Goal: Task Accomplishment & Management: Manage account settings

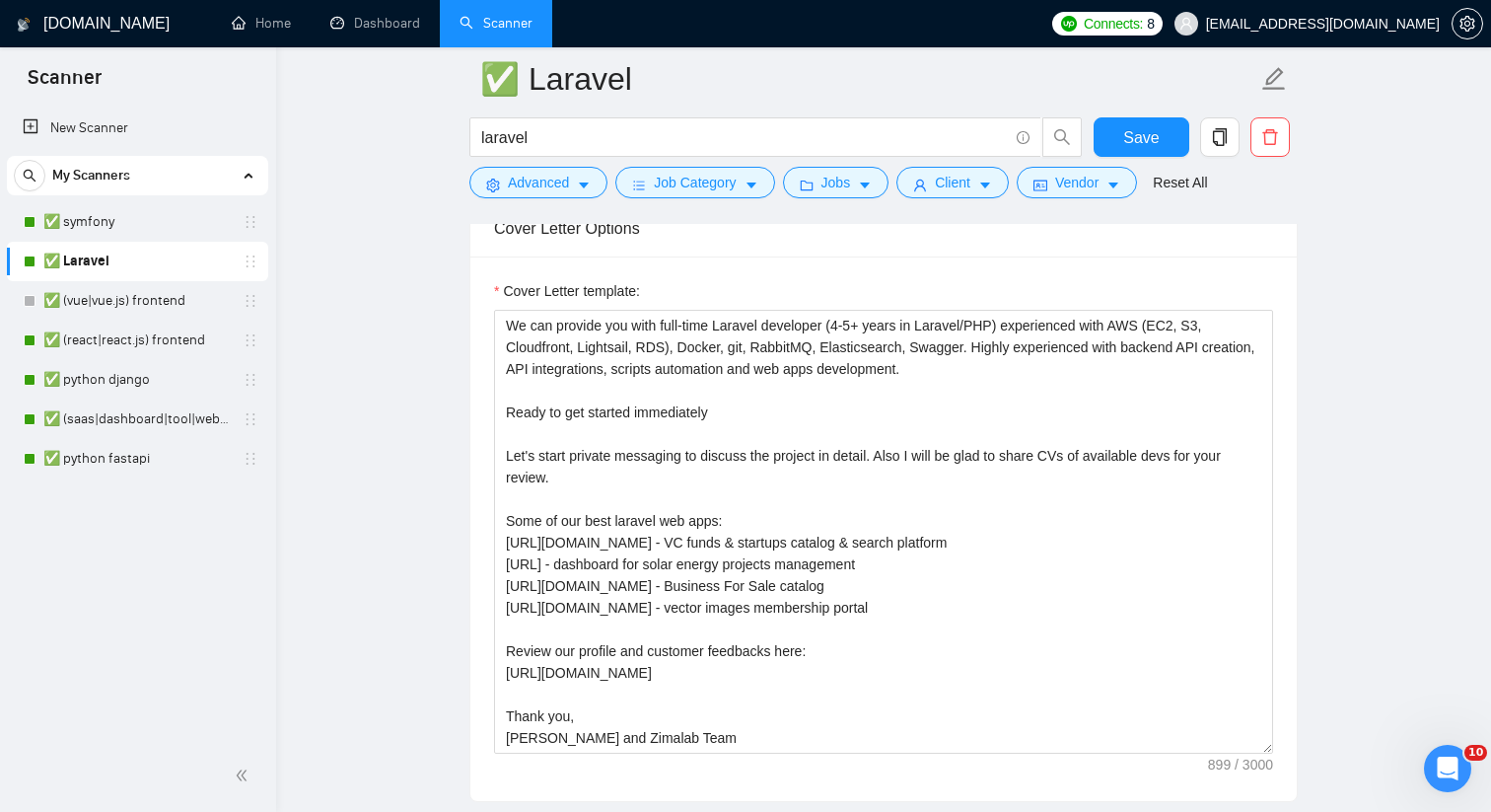
scroll to position [1302, 0]
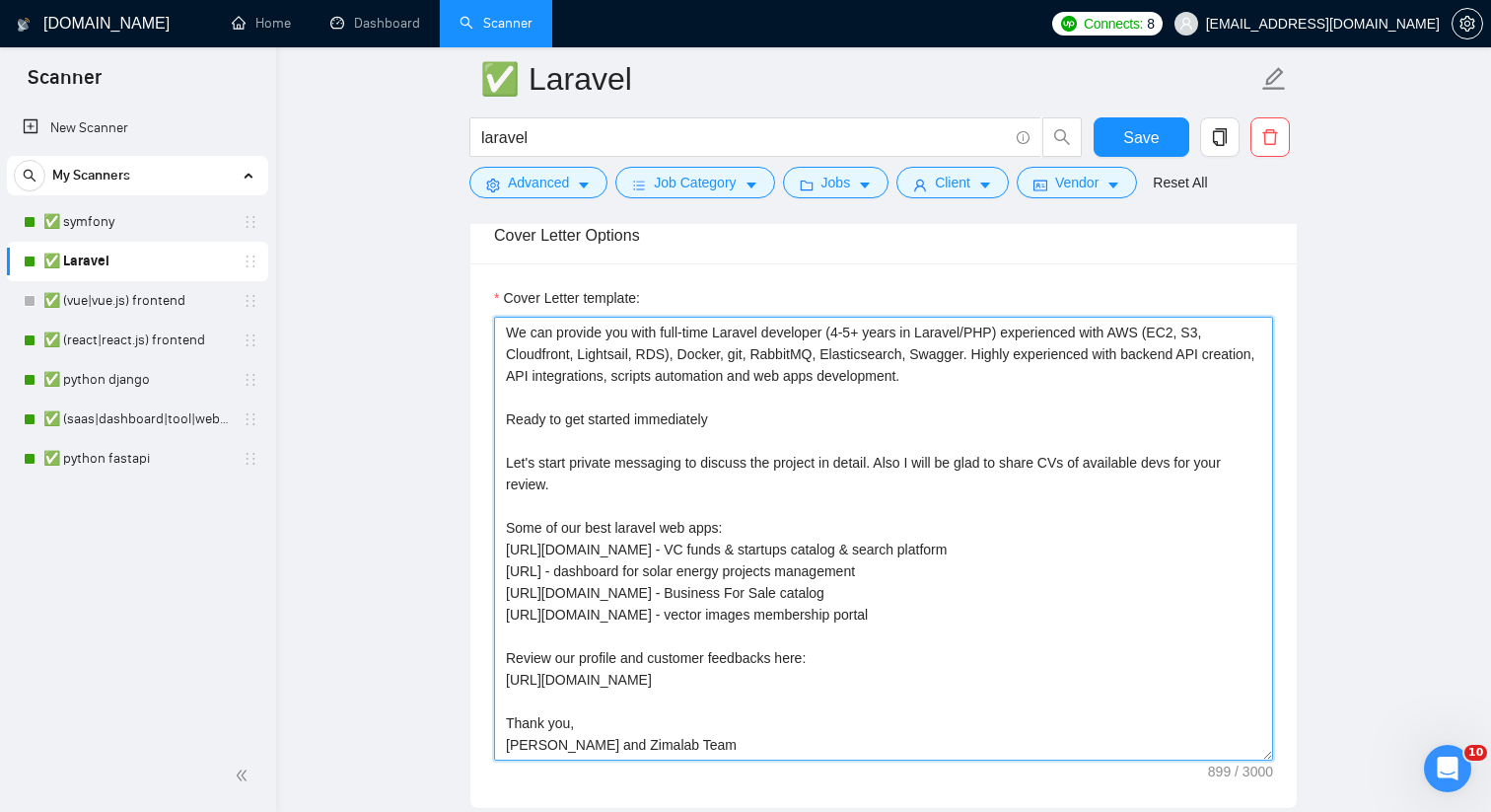
click at [868, 417] on textarea "We can provide you with full-time Laravel developer (4-5+ years in Laravel/PHP)…" at bounding box center [884, 539] width 779 height 444
type textarea "We can provide you with full-time Laravel developer (4-5+ years in Laravel/PHP)…"
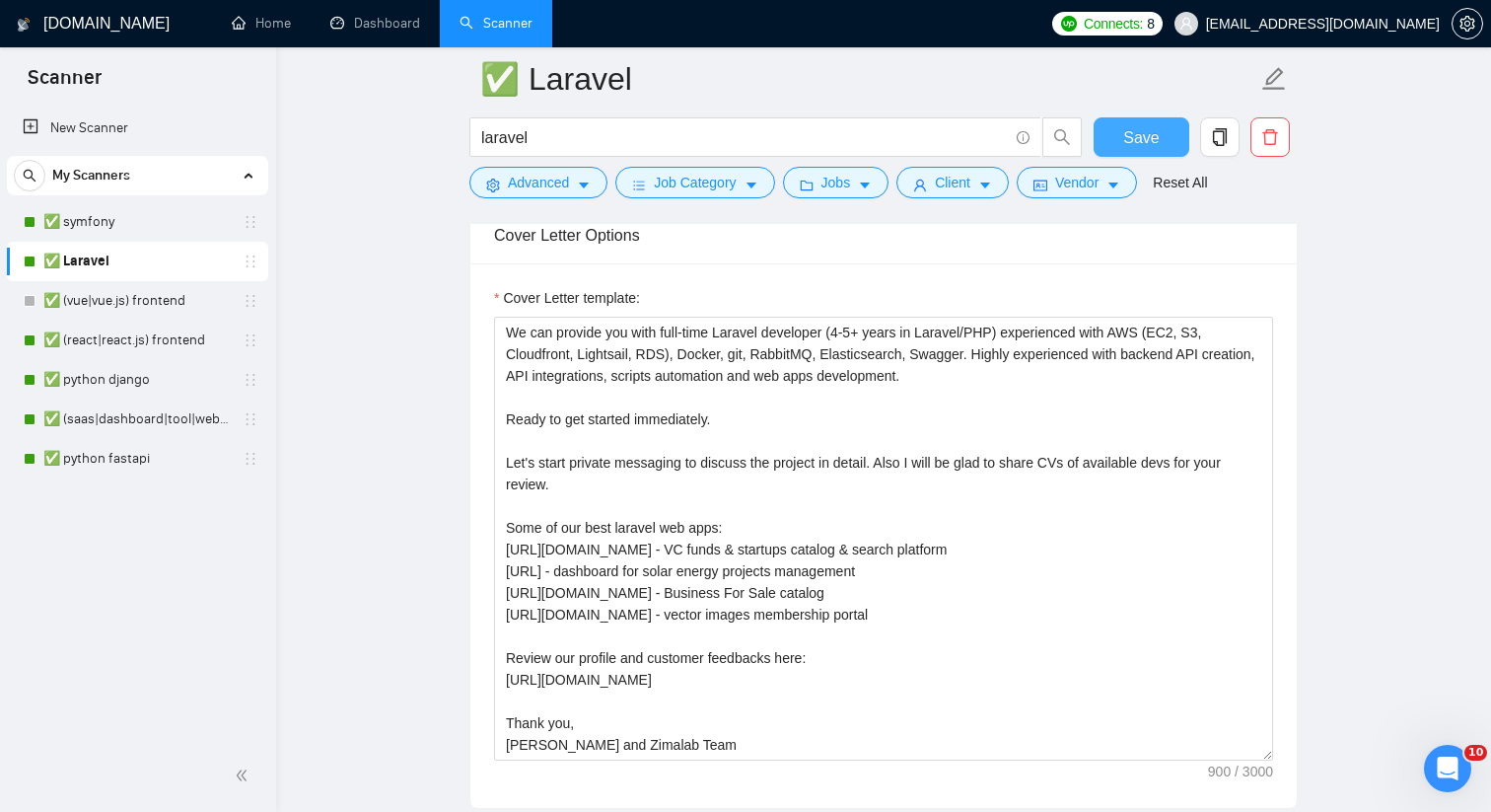
click at [1140, 149] on span "Save" at bounding box center [1141, 137] width 36 height 25
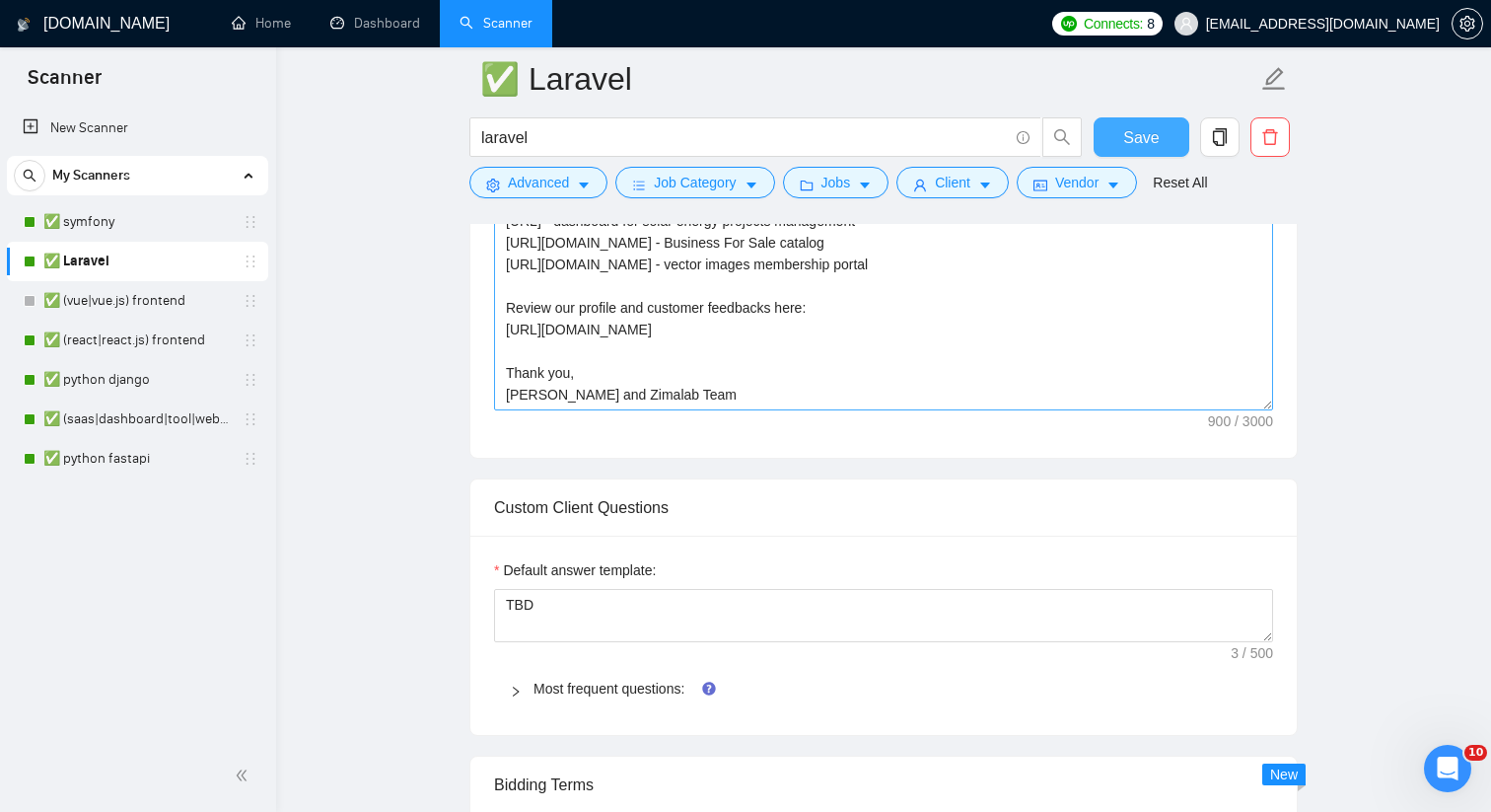
scroll to position [1671, 0]
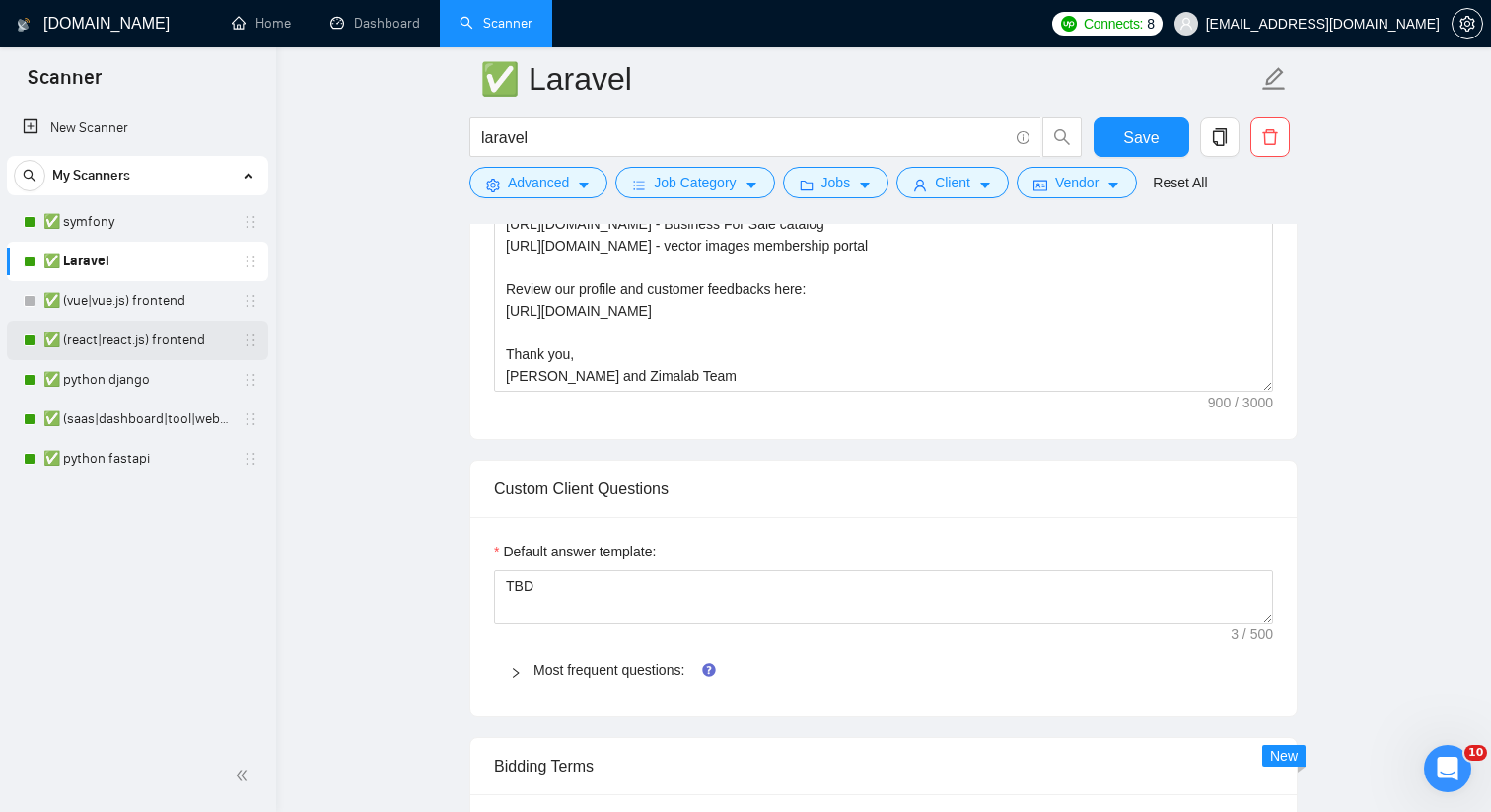
click at [161, 340] on link "✅ (react|react.js) frontend" at bounding box center [137, 340] width 188 height 40
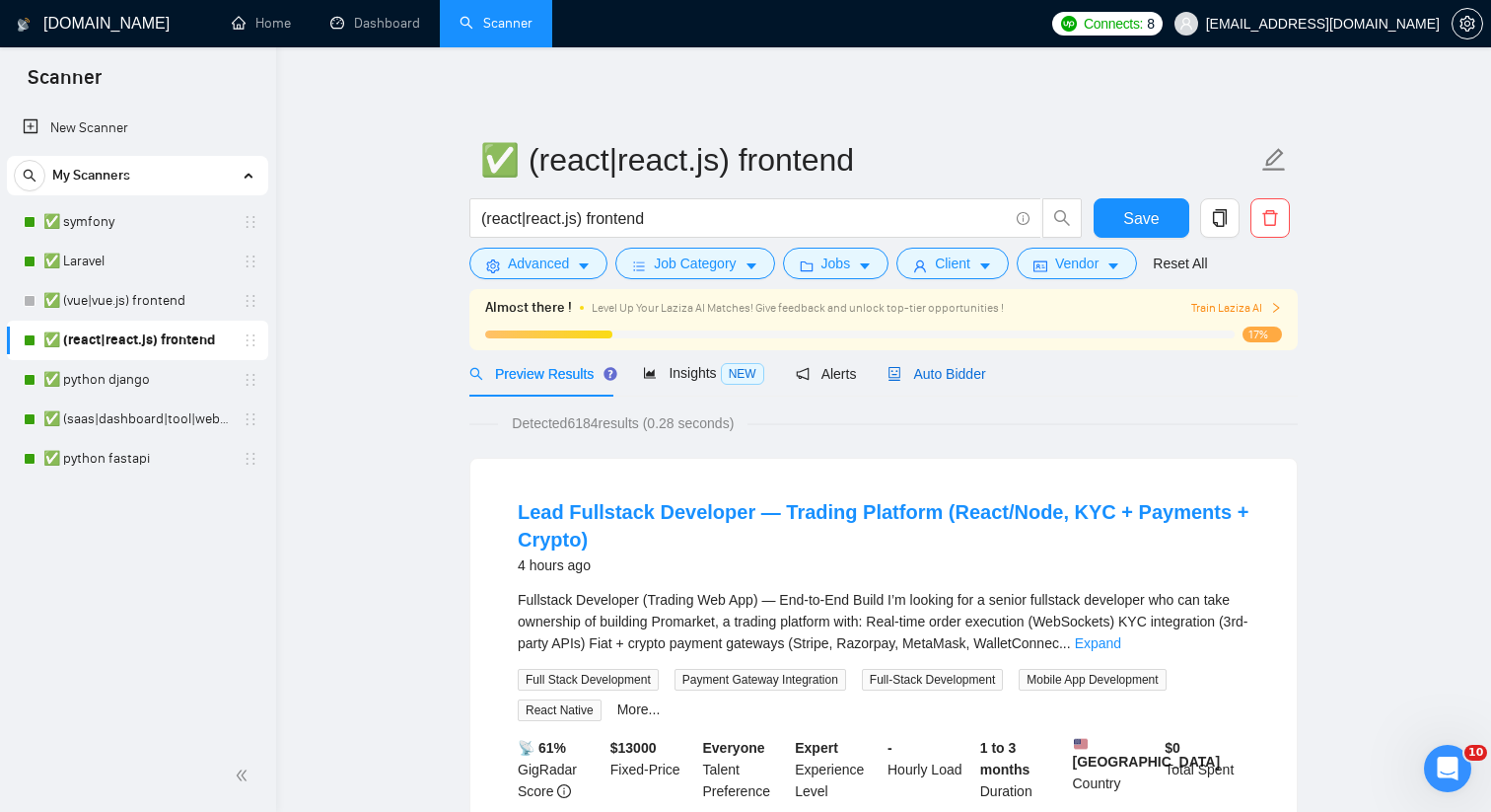
click at [975, 364] on div "Auto Bidder" at bounding box center [936, 374] width 97 height 22
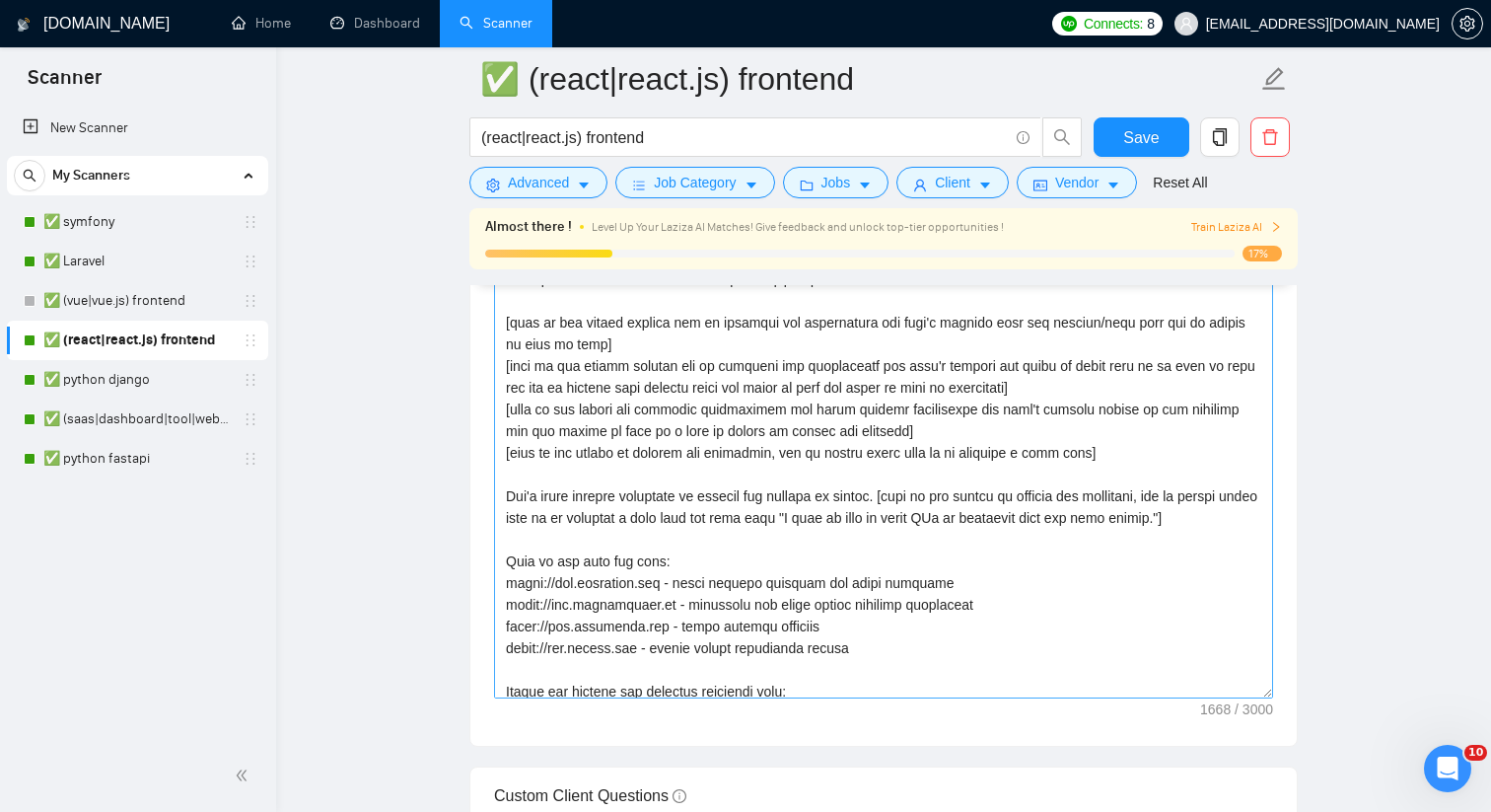
scroll to position [36, 0]
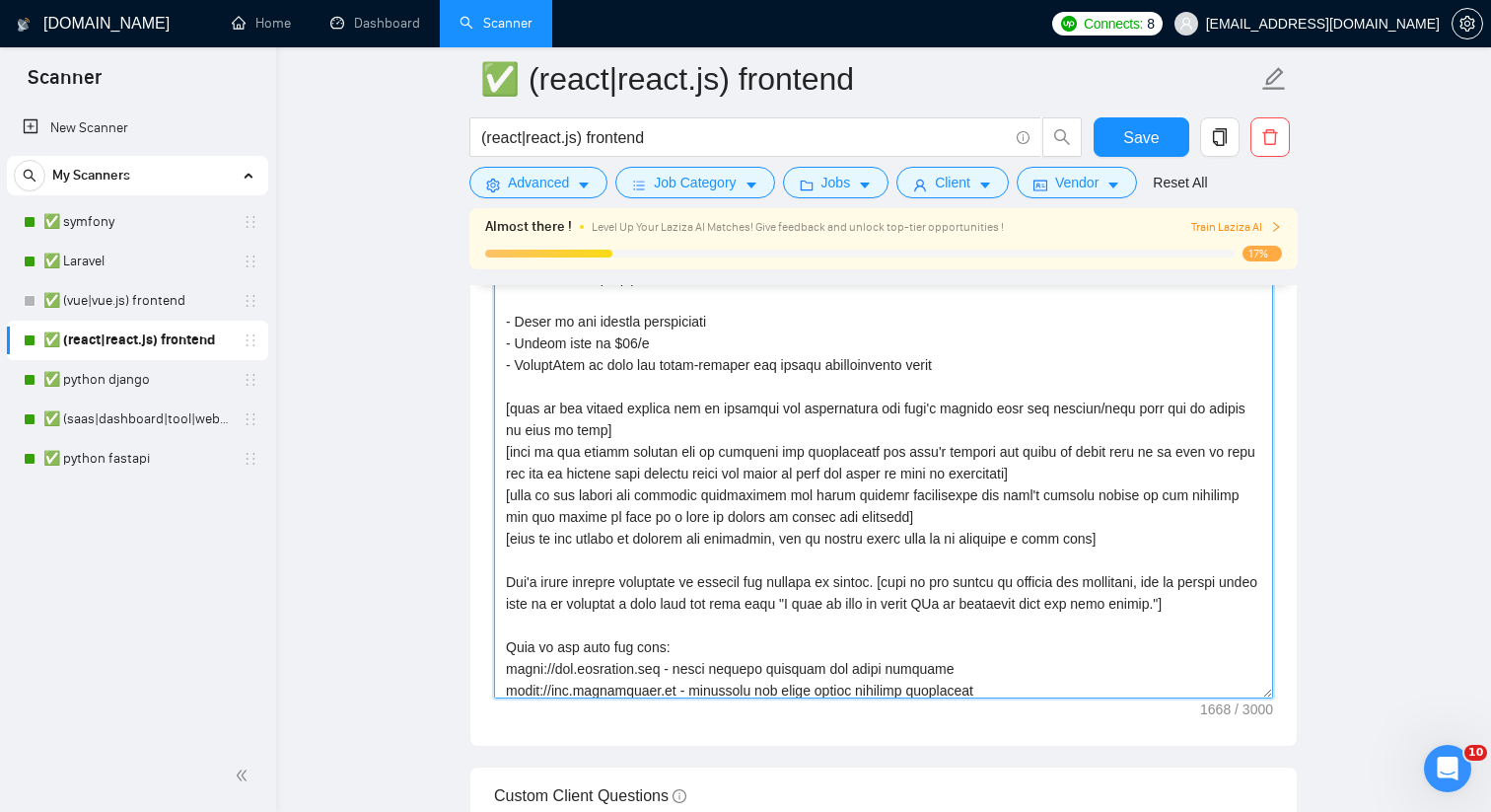
click at [1158, 541] on textarea "Cover letter template:" at bounding box center [884, 476] width 779 height 444
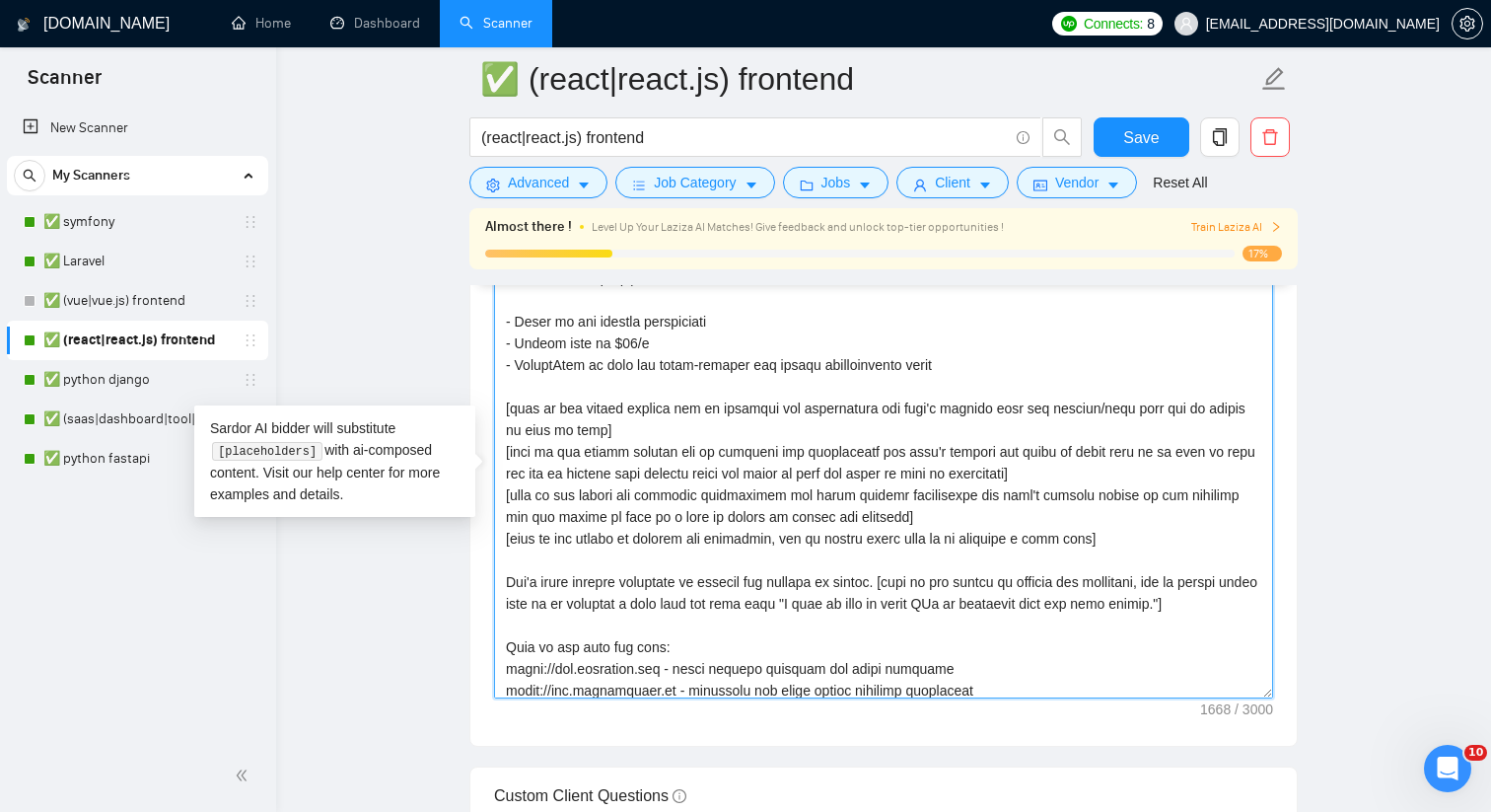
click at [763, 514] on textarea "Cover letter template:" at bounding box center [884, 476] width 779 height 444
click at [575, 405] on textarea "Cover letter template:" at bounding box center [884, 476] width 779 height 444
click at [1117, 537] on textarea "Cover letter template:" at bounding box center [884, 476] width 779 height 444
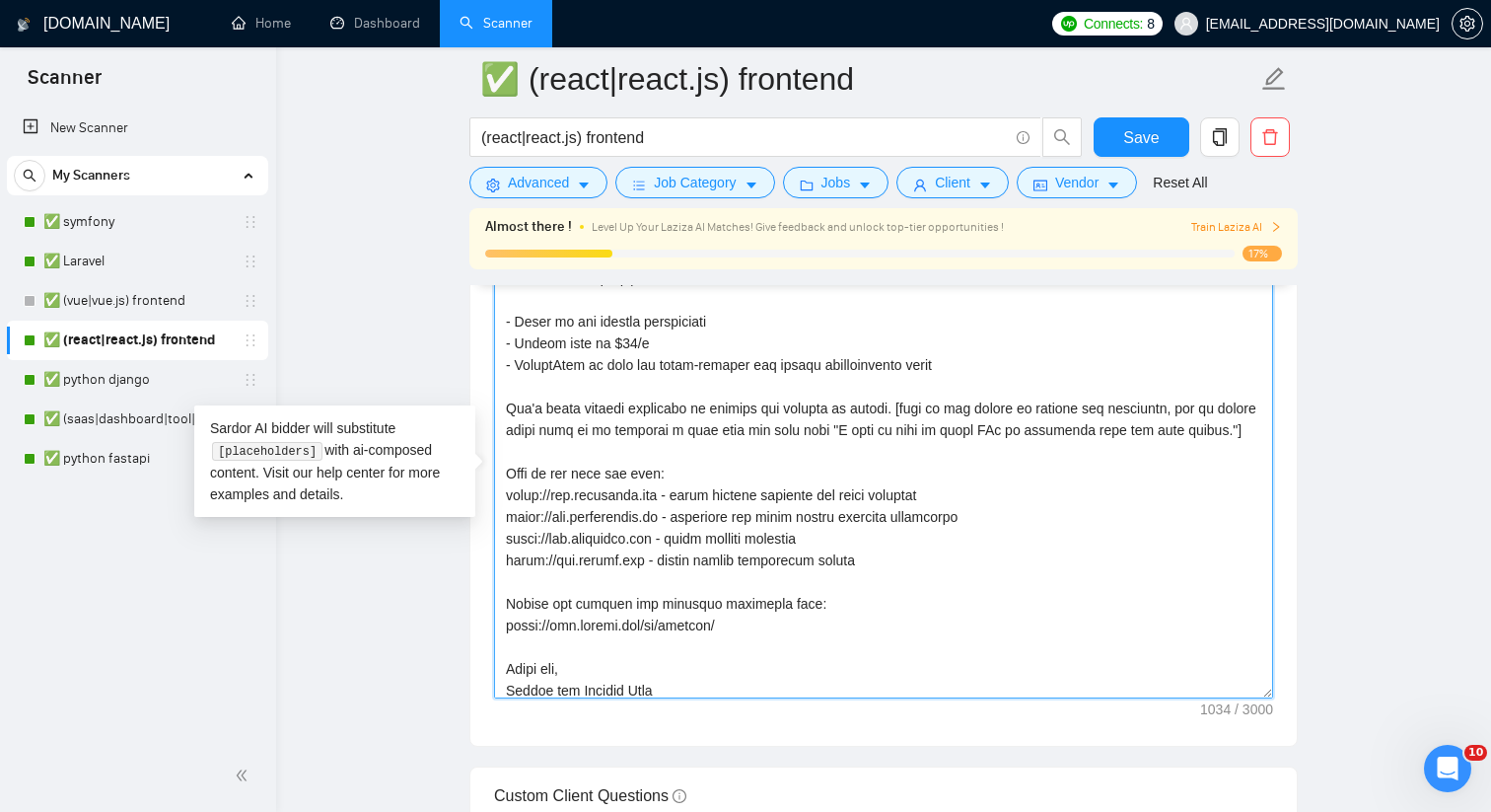
click at [1231, 420] on textarea "Cover letter template:" at bounding box center [884, 476] width 779 height 444
click at [888, 407] on textarea "Cover letter template:" at bounding box center [884, 476] width 779 height 444
type textarea "We can provide you with a full-time React / Next developer (4-5 years experienc…"
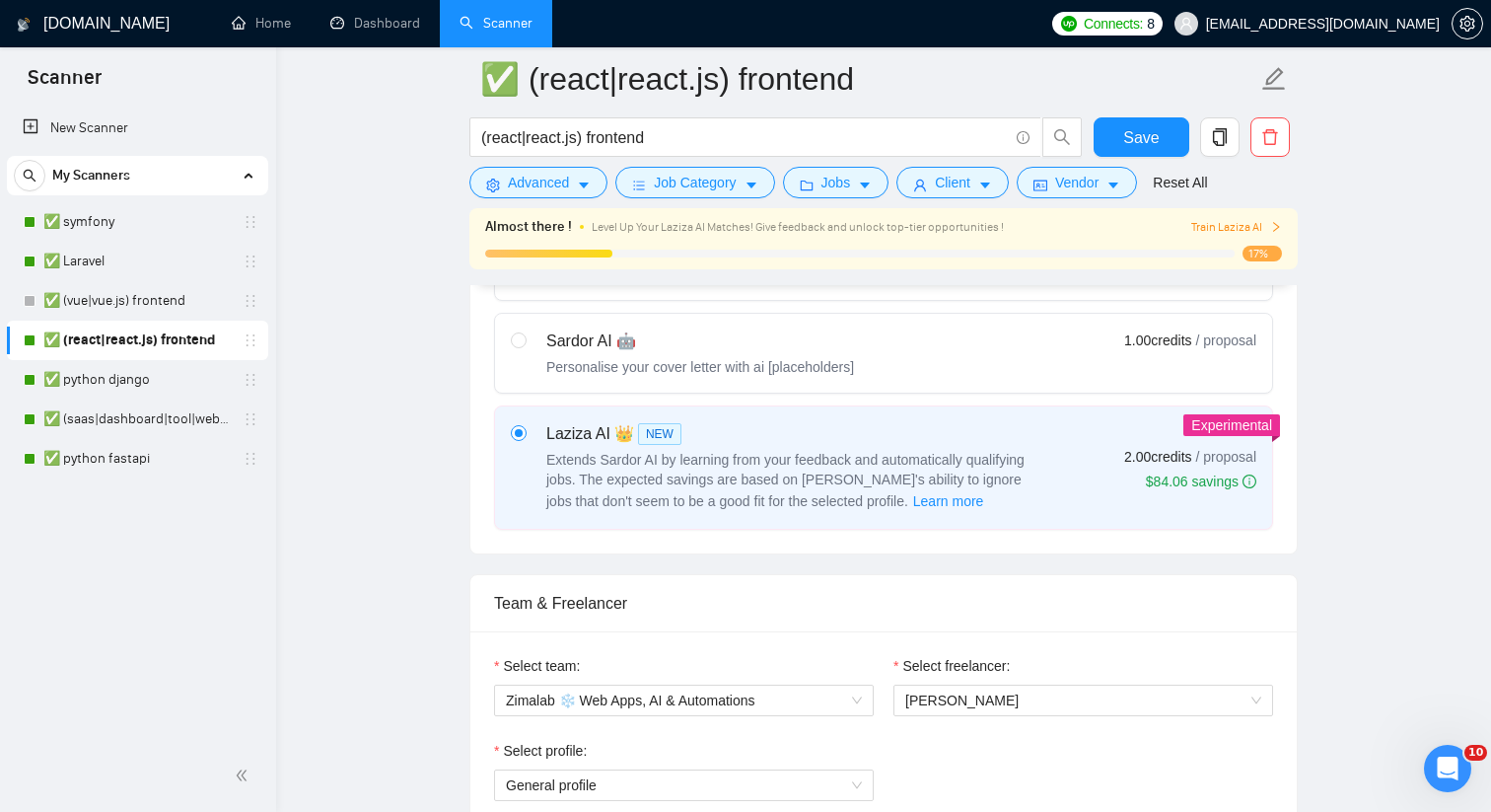
scroll to position [600, 0]
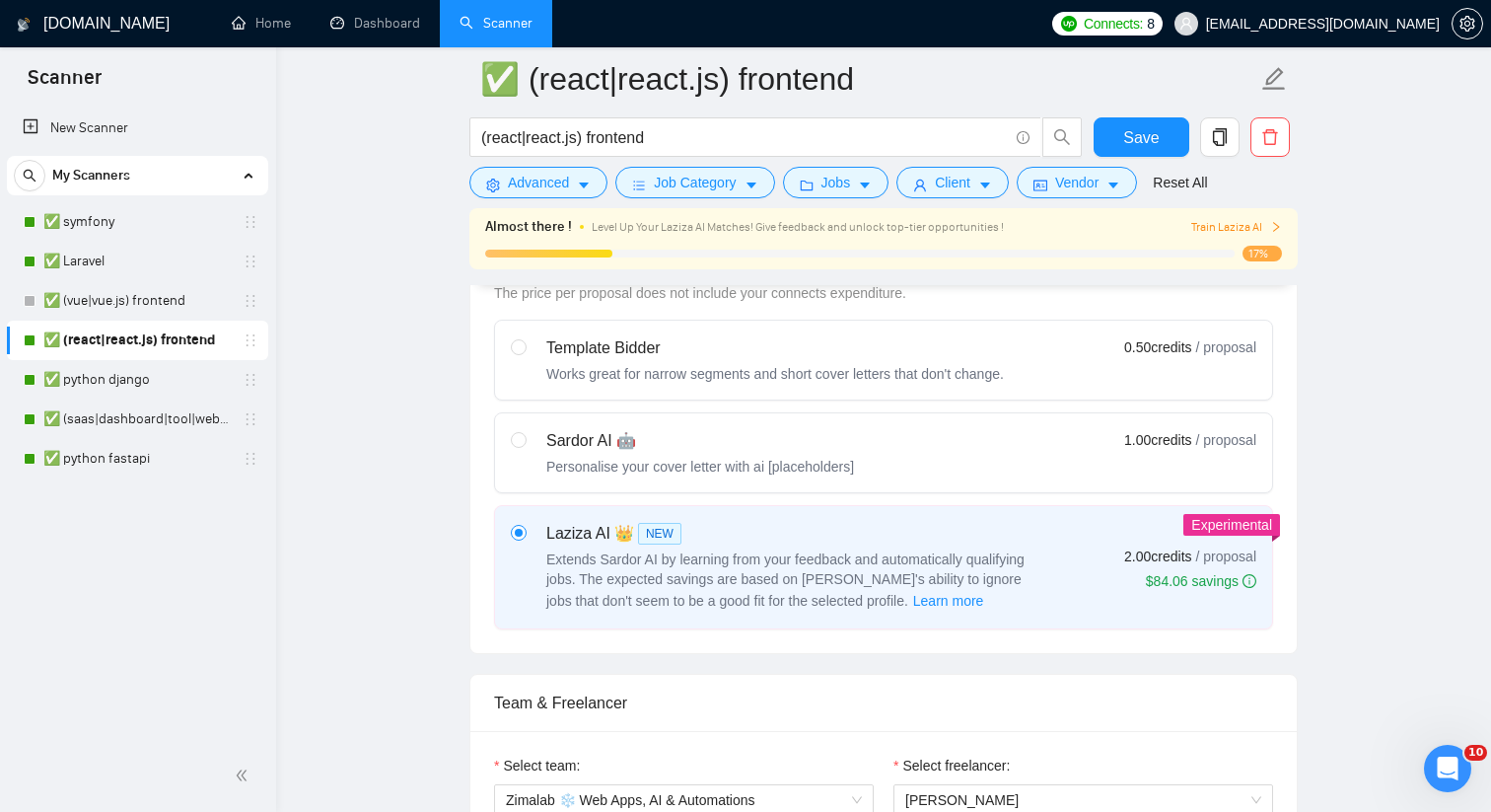
click at [981, 387] on label "Template Bidder Works great for narrow segments and short cover letters that do…" at bounding box center [884, 359] width 777 height 79
click at [525, 353] on input "radio" at bounding box center [518, 346] width 14 height 14
radio input "true"
radio input "false"
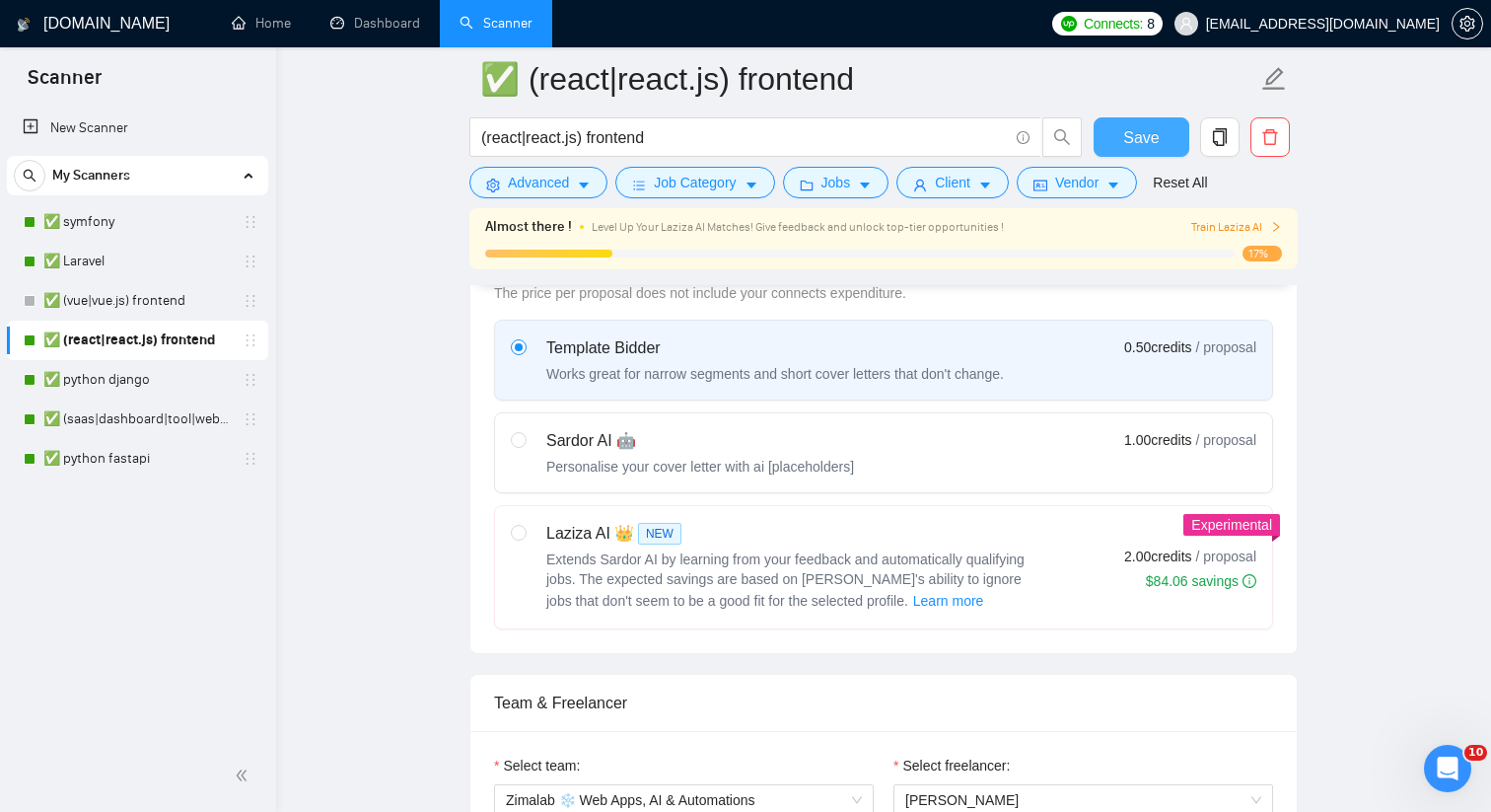
click at [1128, 157] on button "Save" at bounding box center [1141, 137] width 95 height 40
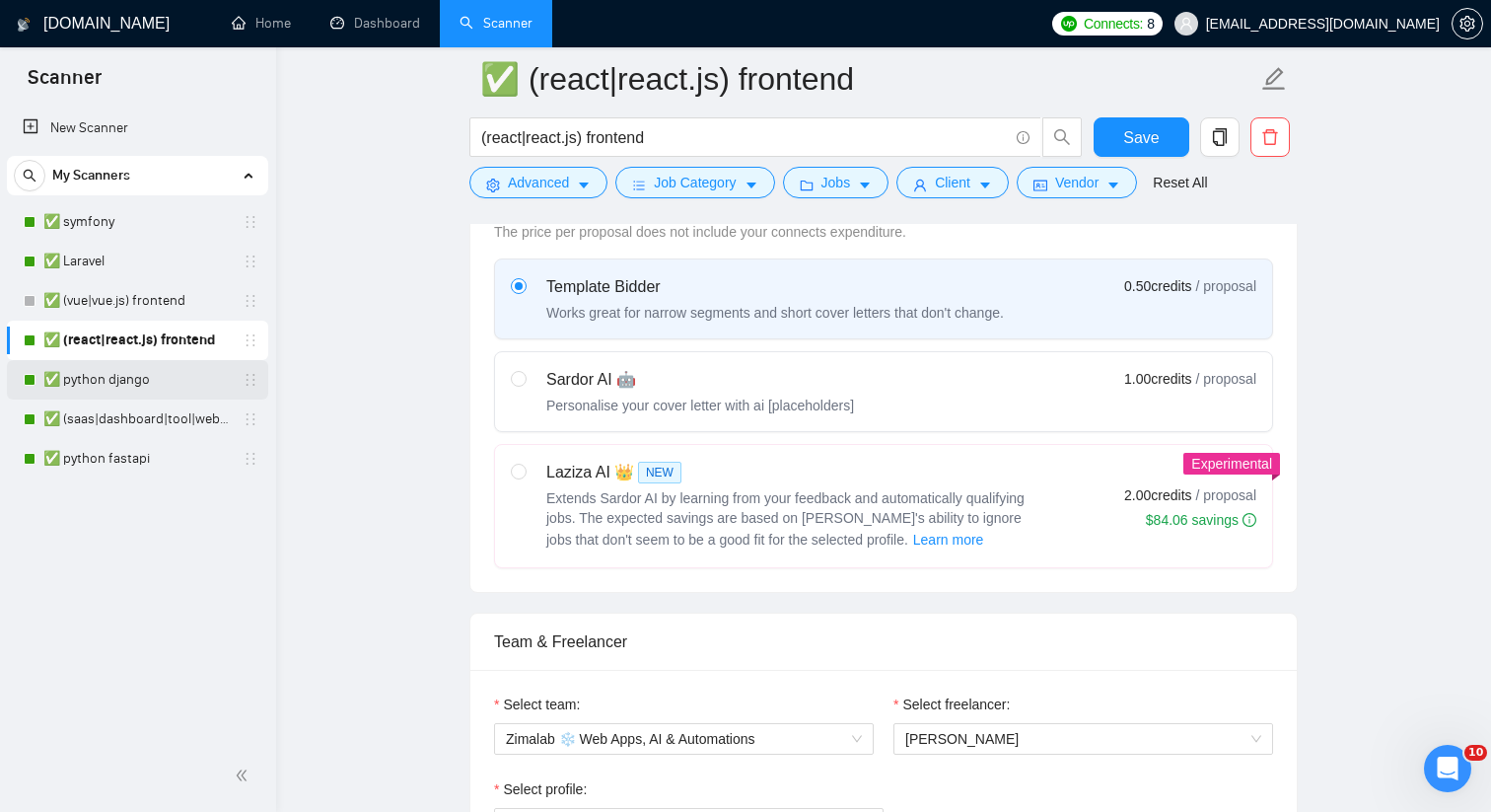
click at [137, 381] on link "✅ python django" at bounding box center [137, 380] width 188 height 40
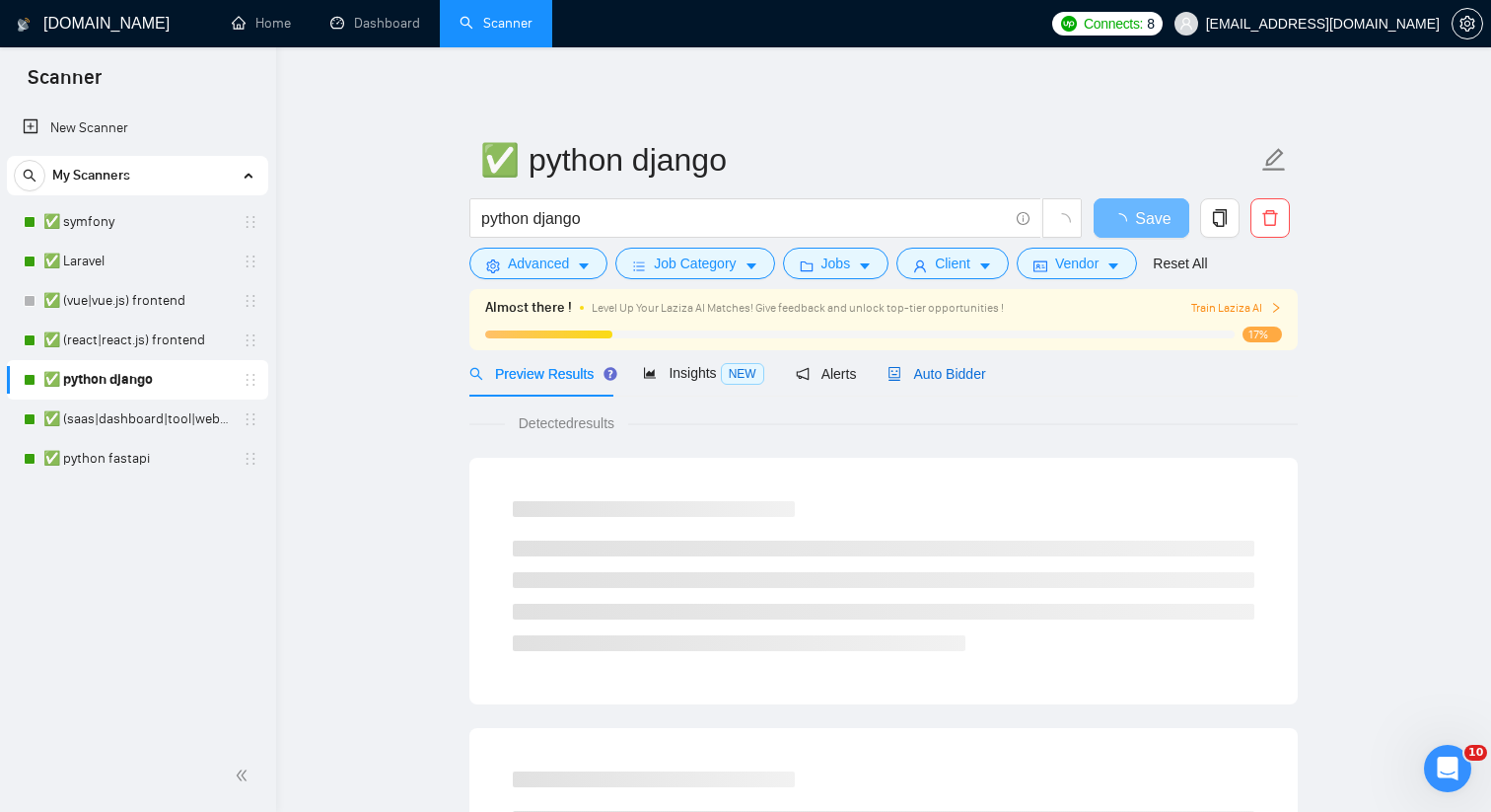
click at [957, 366] on span "Auto Bidder" at bounding box center [936, 374] width 97 height 16
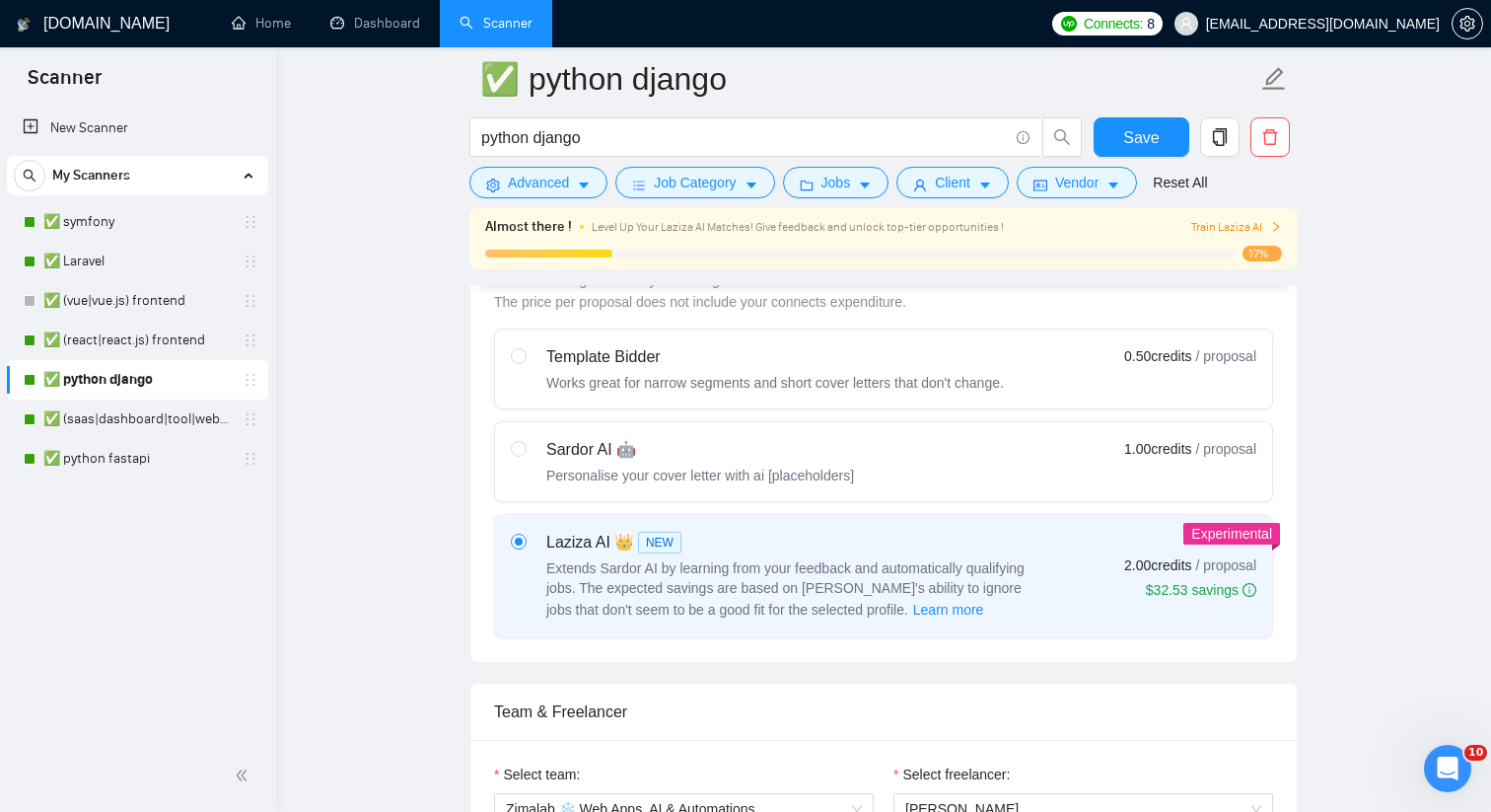
scroll to position [634, 0]
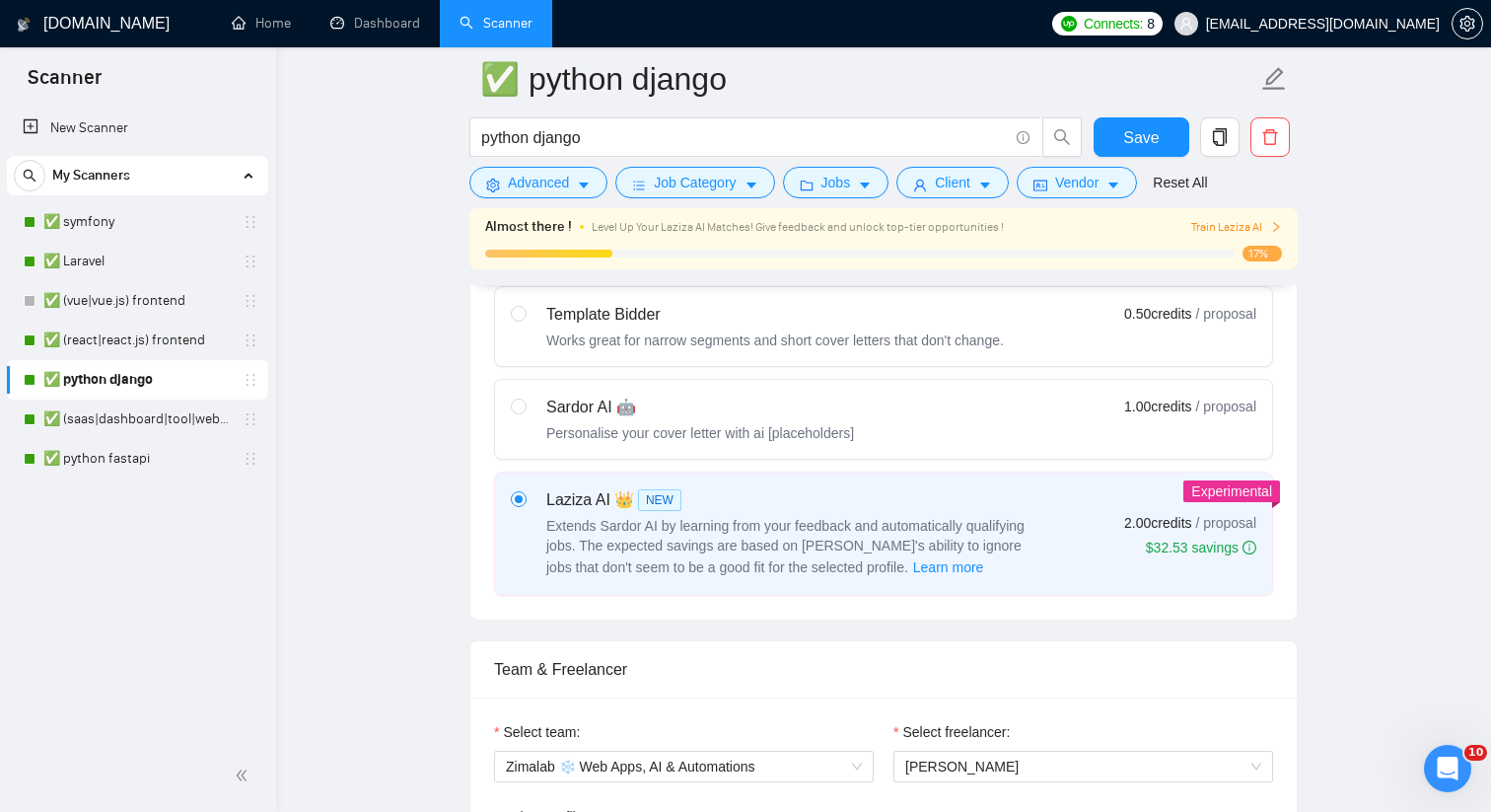
click at [907, 314] on div "Template Bidder" at bounding box center [775, 315] width 457 height 24
click at [525, 314] on input "radio" at bounding box center [518, 313] width 14 height 14
radio input "true"
radio input "false"
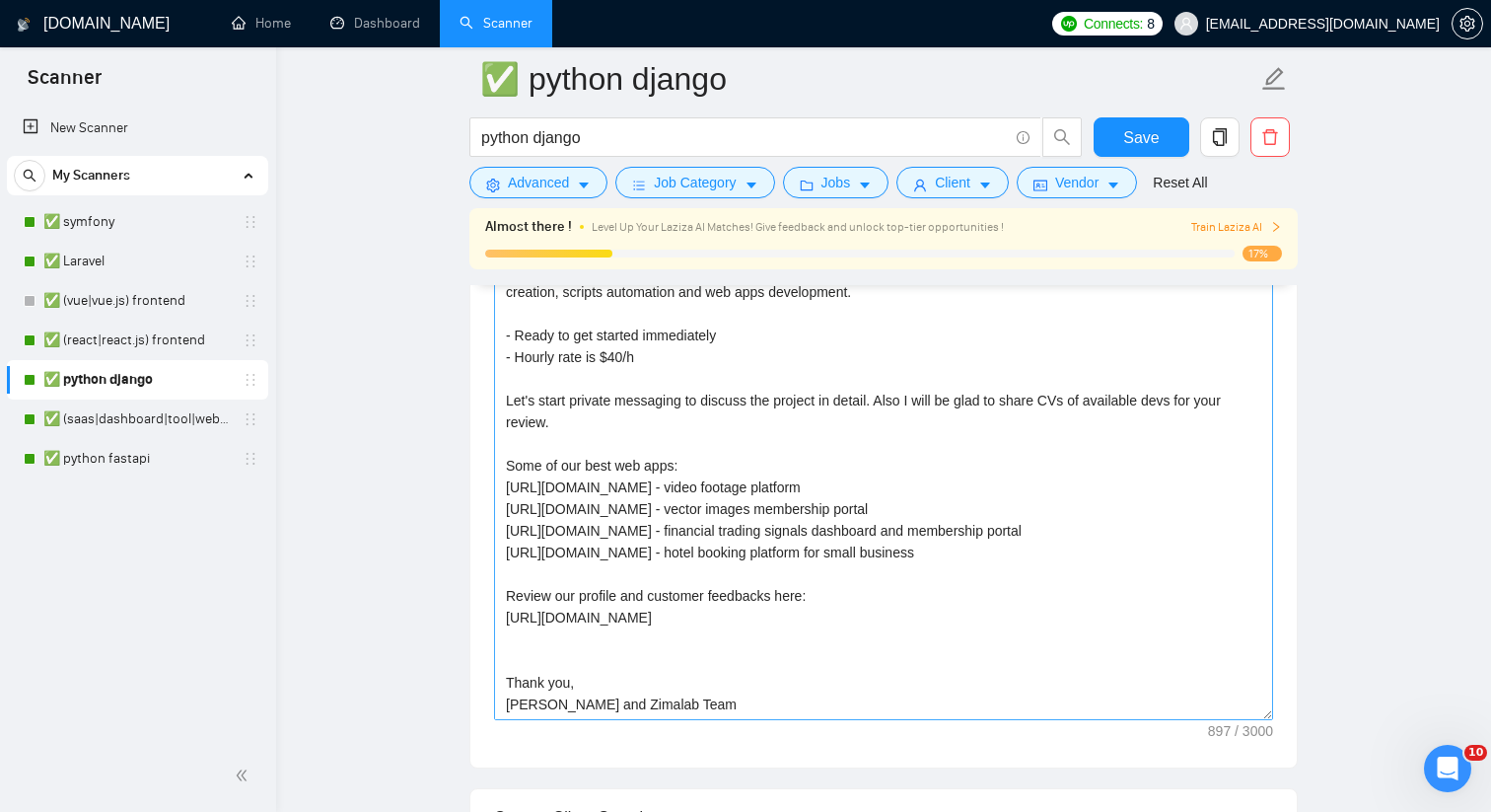
scroll to position [1512, 0]
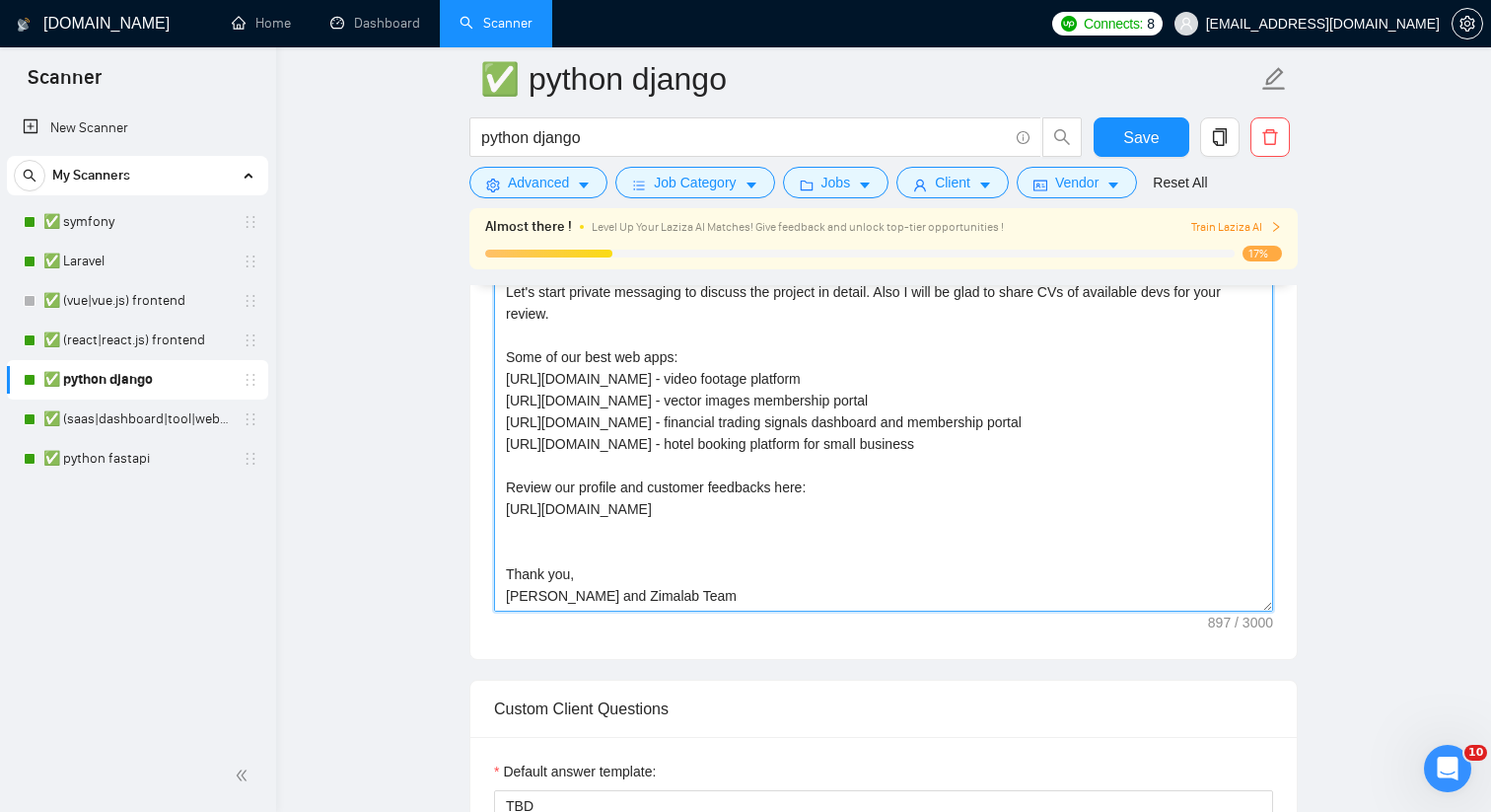
click at [854, 534] on textarea "We can provide you with a full-time Python / Django developer (4-5 years experi…" at bounding box center [884, 390] width 779 height 444
type textarea "We can provide you with a full-time Python / Django developer (4-5 years experi…"
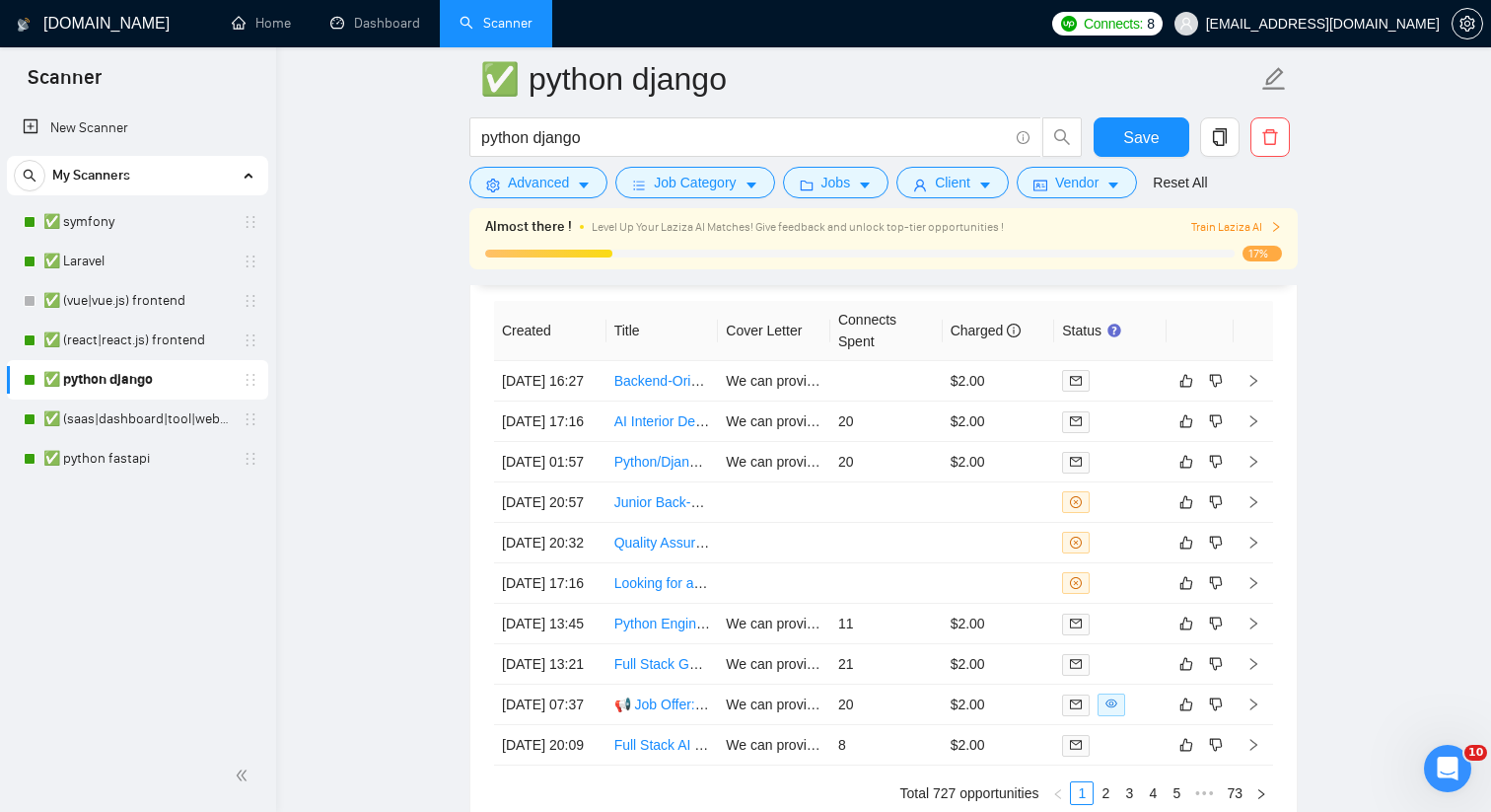
scroll to position [4654, 0]
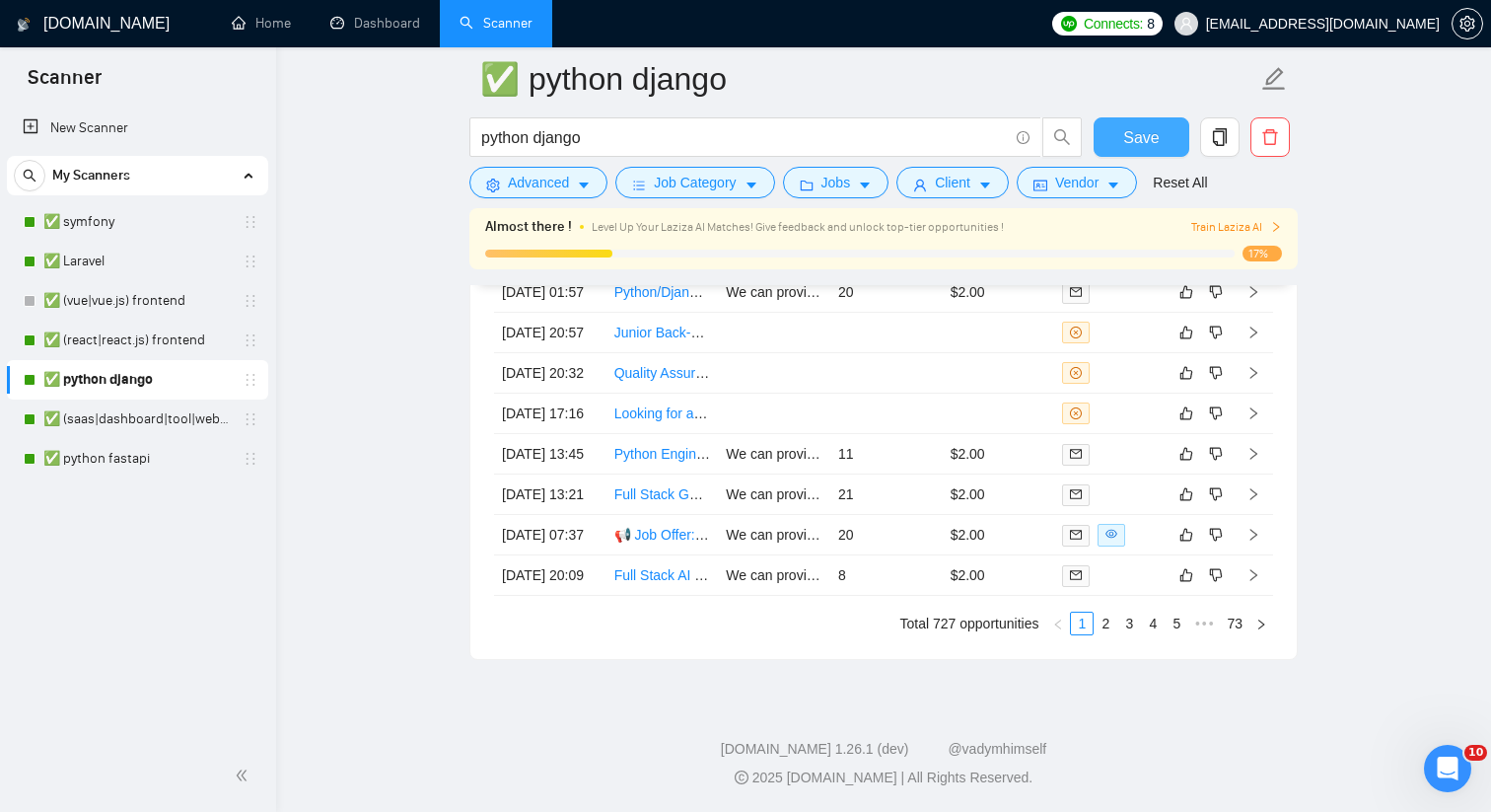
click at [1141, 153] on button "Save" at bounding box center [1141, 137] width 95 height 40
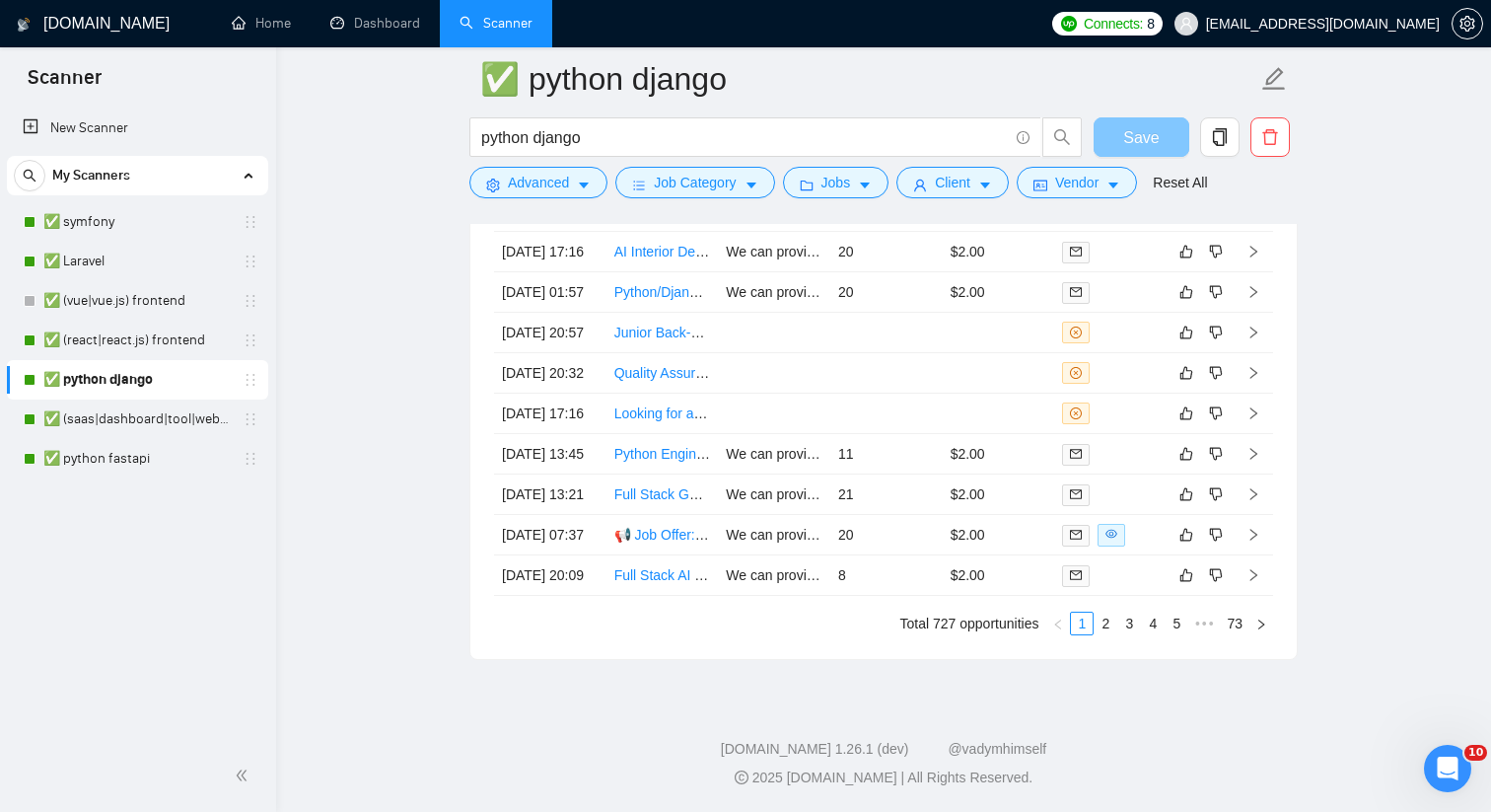
scroll to position [4593, 0]
click at [124, 454] on link "✅ python fastapi" at bounding box center [137, 459] width 188 height 40
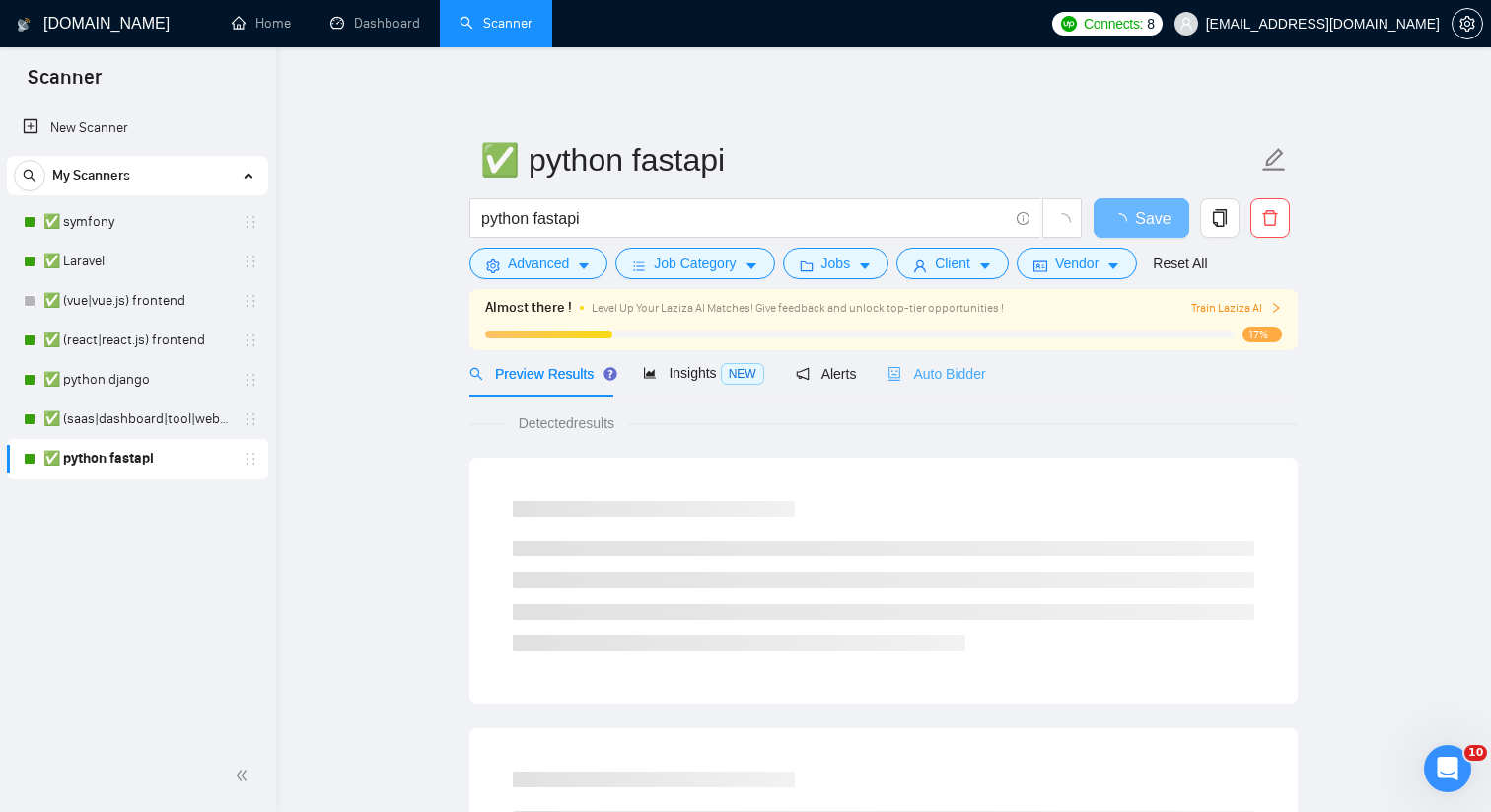
click at [951, 384] on div "Auto Bidder" at bounding box center [936, 373] width 97 height 47
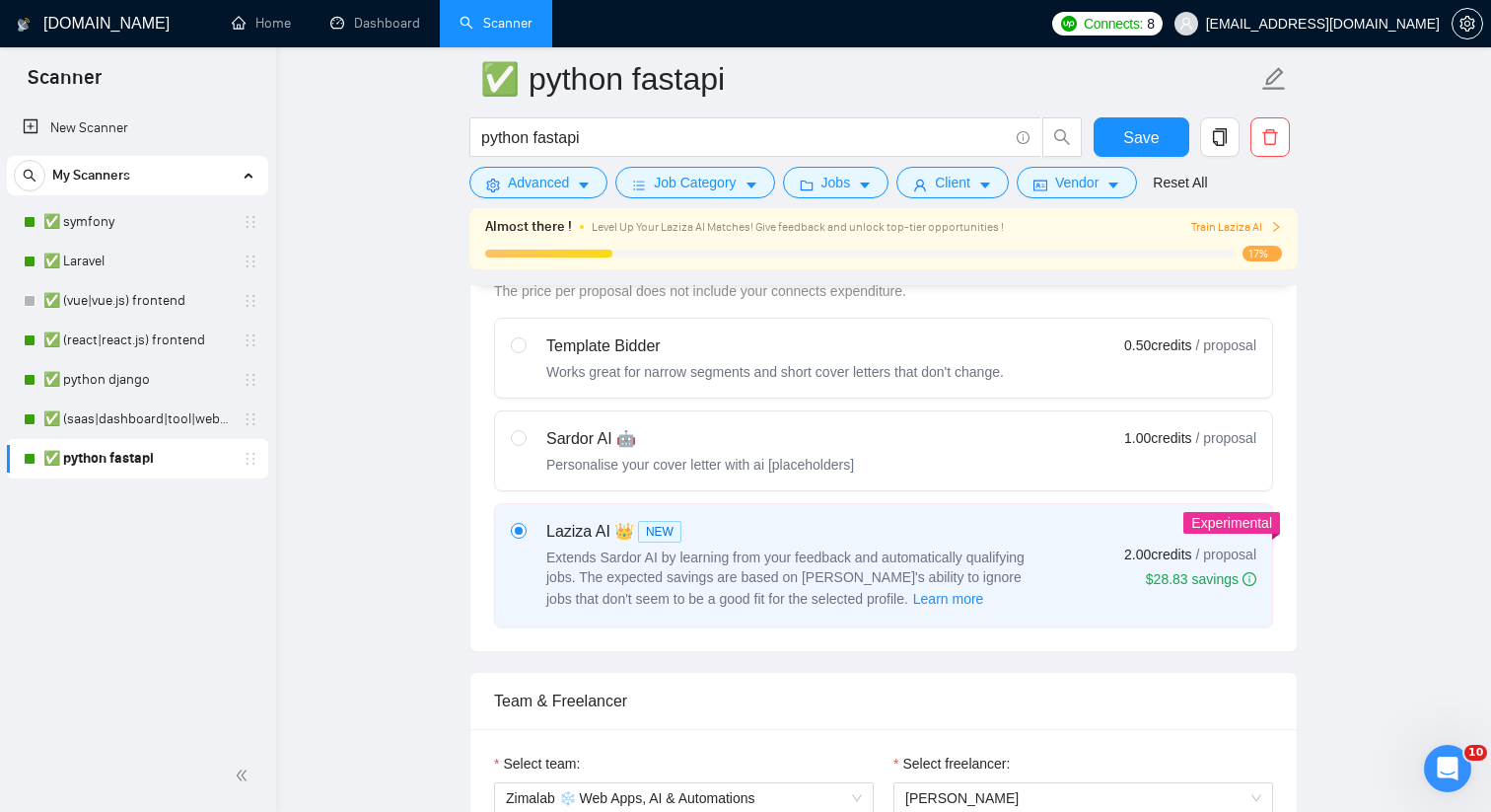
click at [1002, 366] on div "Works great for narrow segments and short cover letters that don't change." at bounding box center [775, 372] width 457 height 20
click at [525, 351] on input "radio" at bounding box center [518, 344] width 14 height 14
radio input "true"
radio input "false"
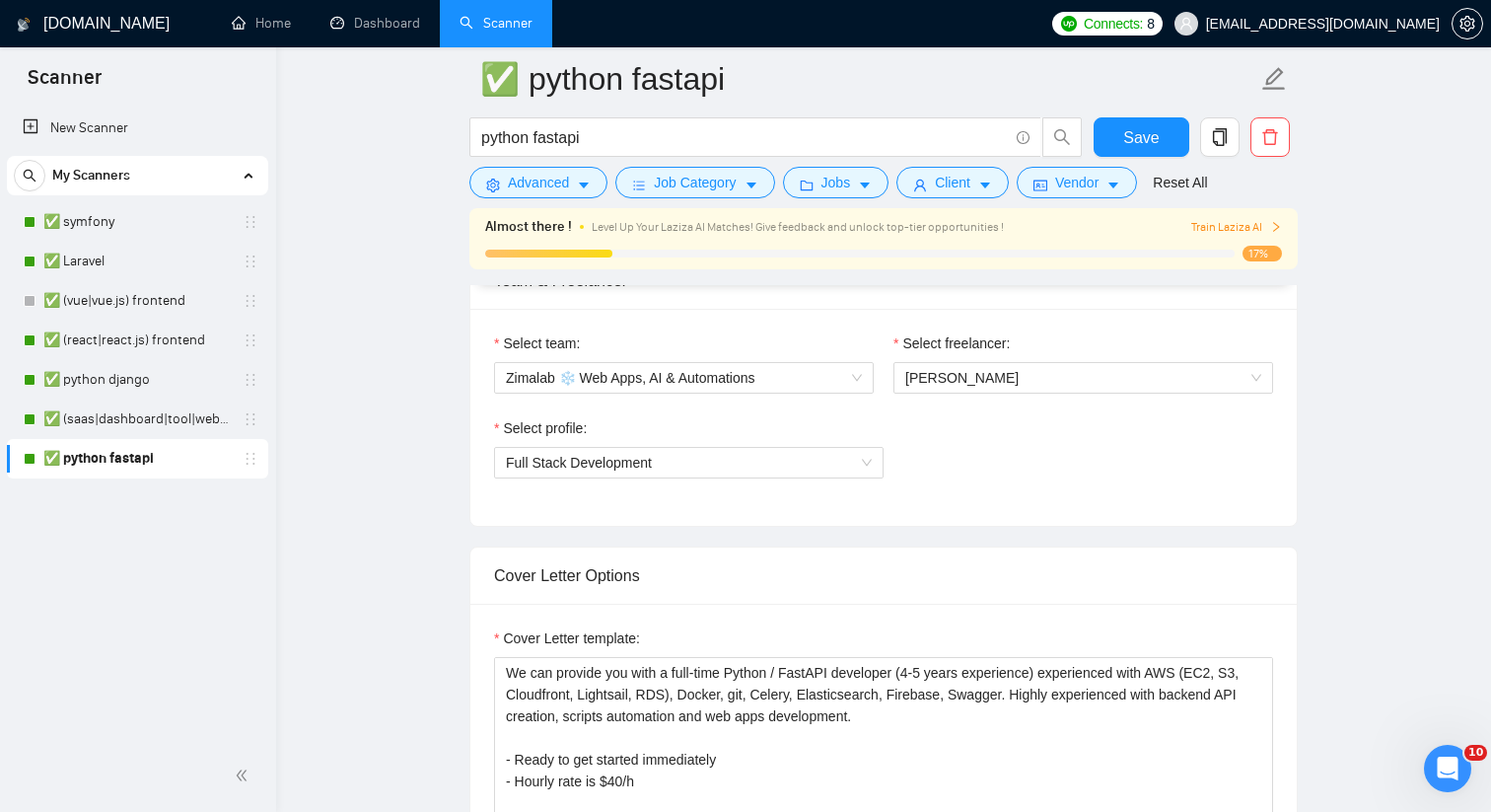
scroll to position [1012, 0]
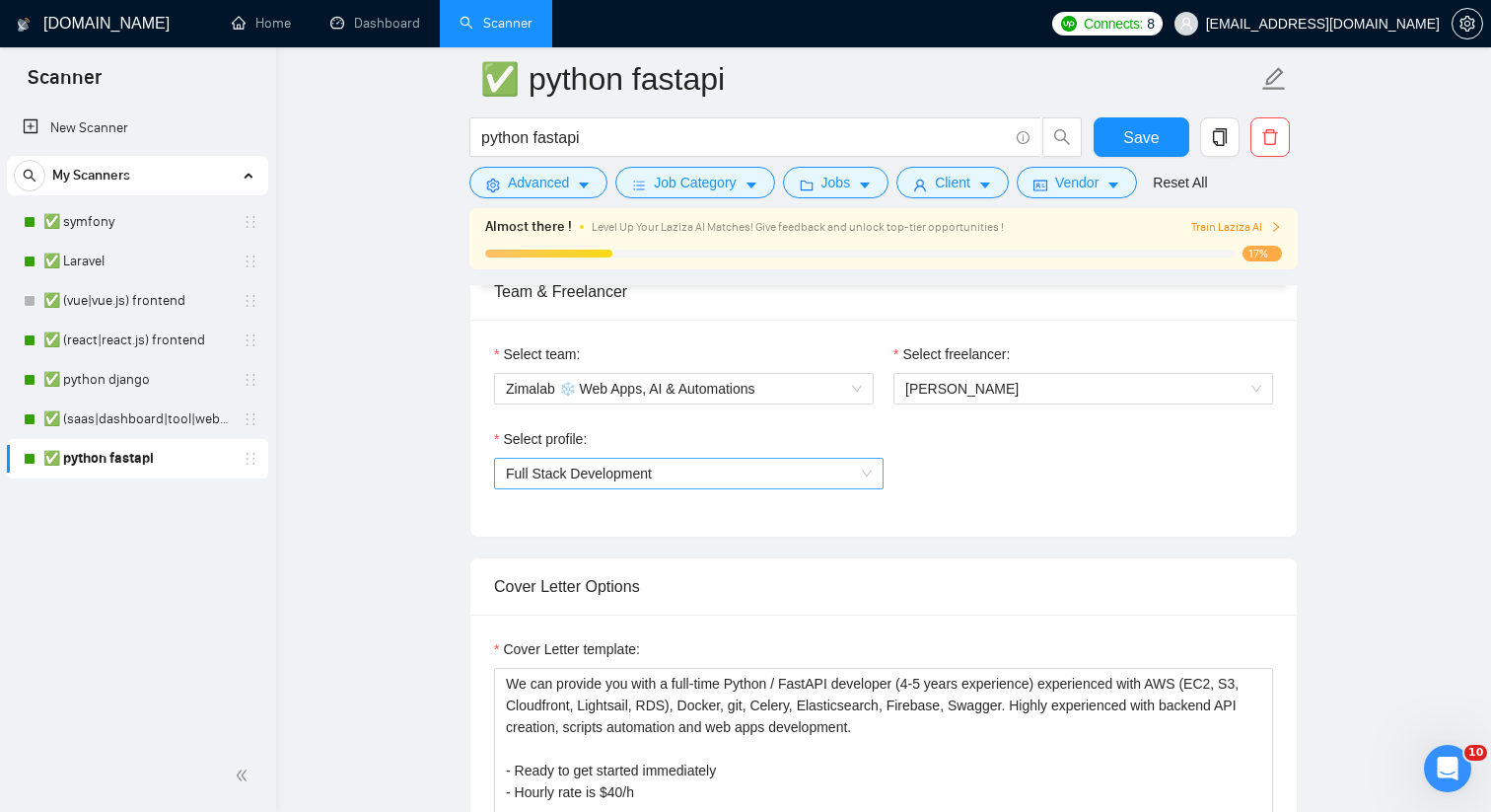
click at [819, 470] on span "Full Stack Development" at bounding box center [689, 473] width 366 height 30
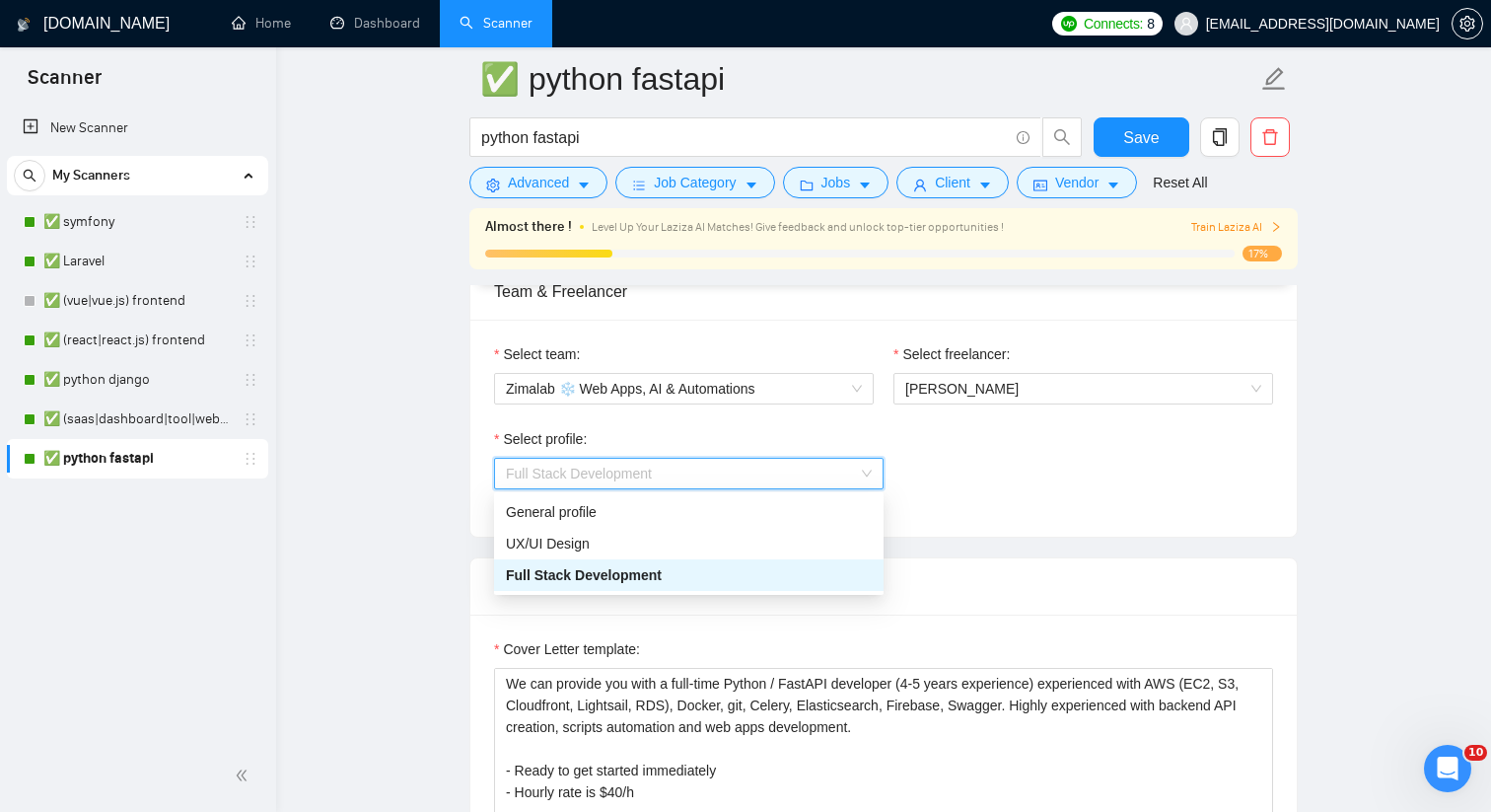
click at [1042, 455] on div "Select profile: Full Stack Development" at bounding box center [884, 470] width 779 height 84
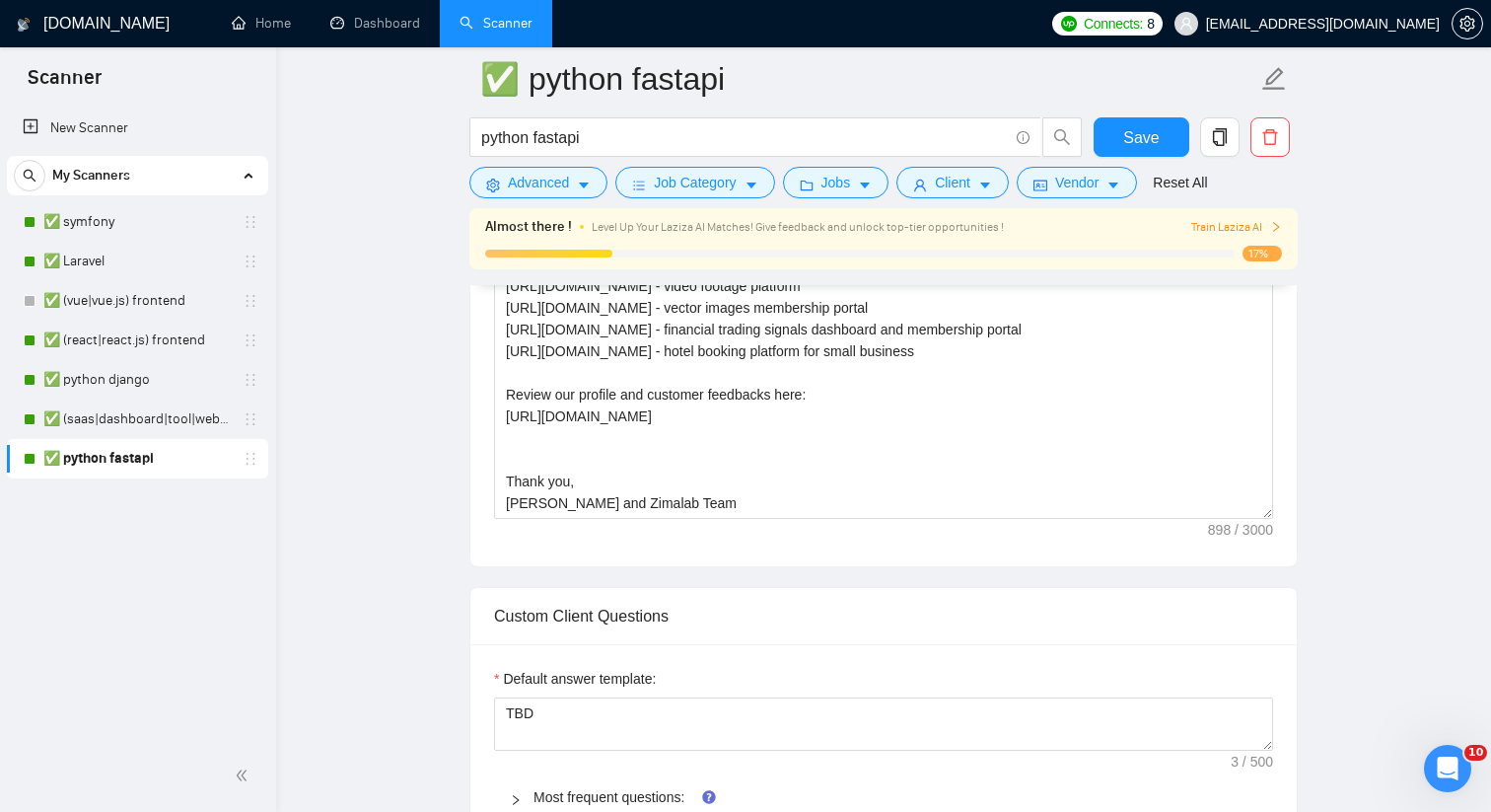
scroll to position [1678, 0]
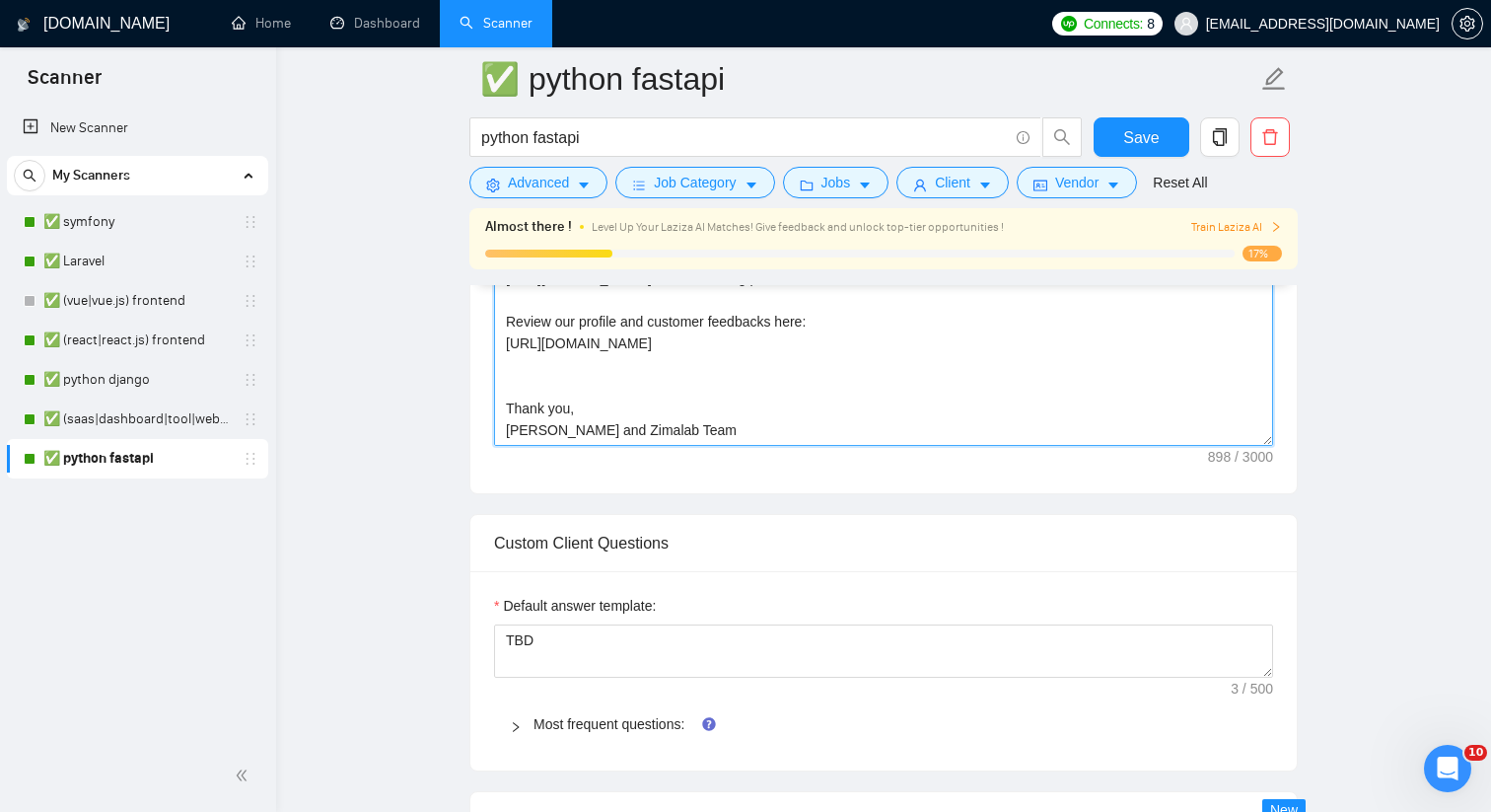
click at [724, 354] on textarea "We can provide you with a full-time Python / FastAPI developer (4-5 years exper…" at bounding box center [884, 224] width 779 height 444
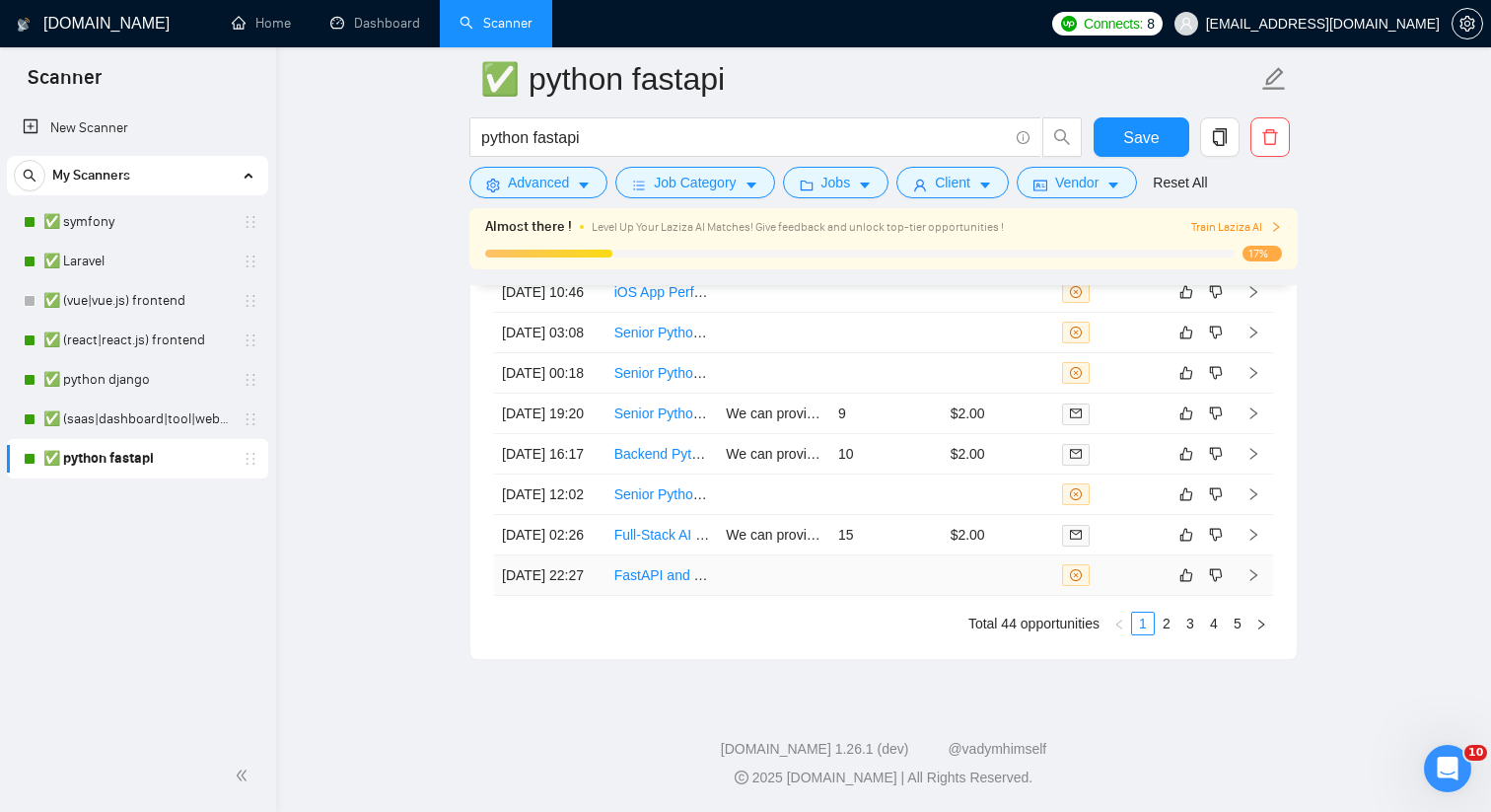
scroll to position [4373, 0]
type textarea "We can provide you with a full-time Python / FastAPI developer (4-5 years exper…"
click at [1164, 634] on link "2" at bounding box center [1167, 623] width 22 height 22
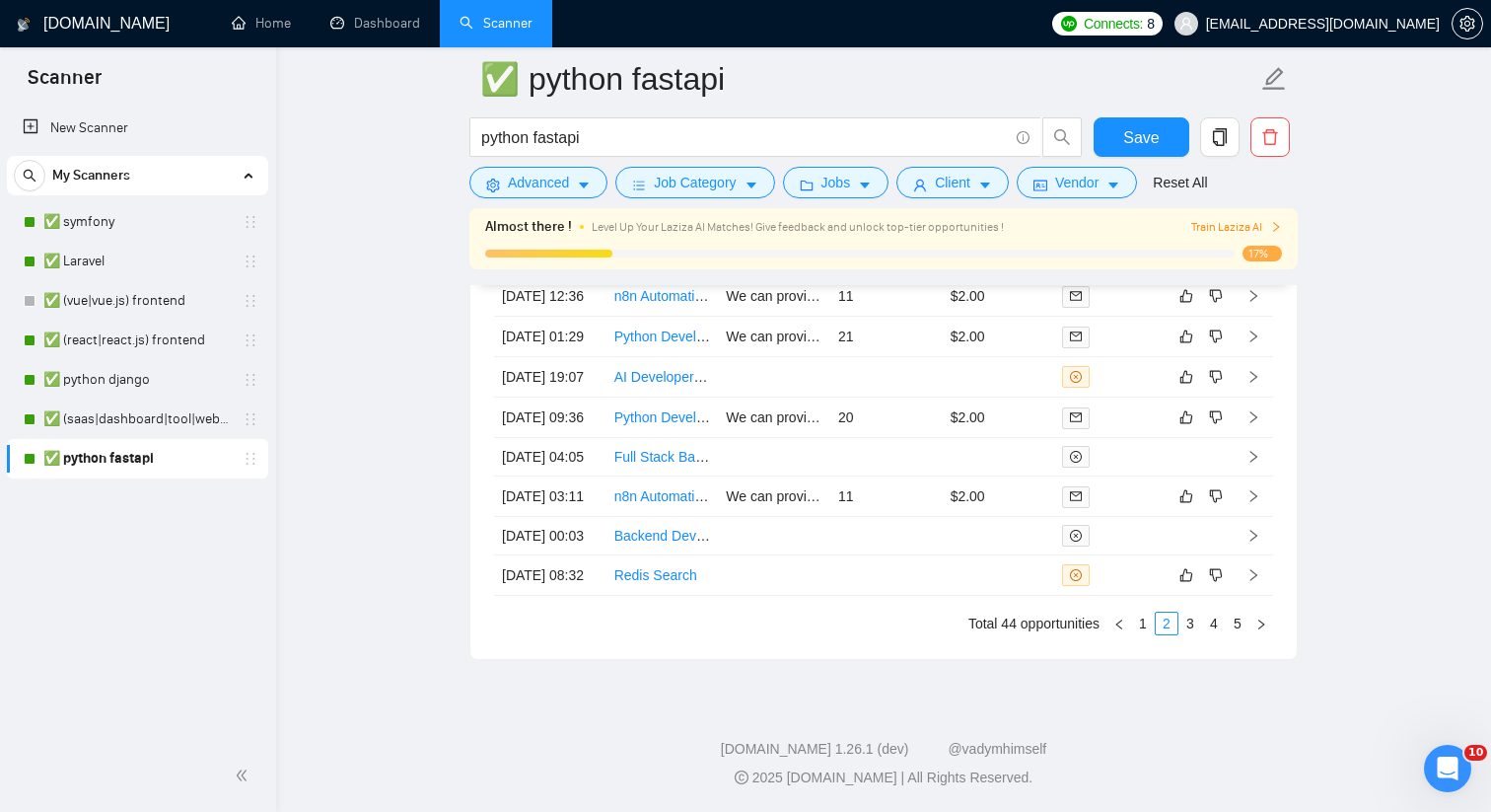
scroll to position [4372, 0]
click at [1140, 634] on link "1" at bounding box center [1143, 623] width 22 height 22
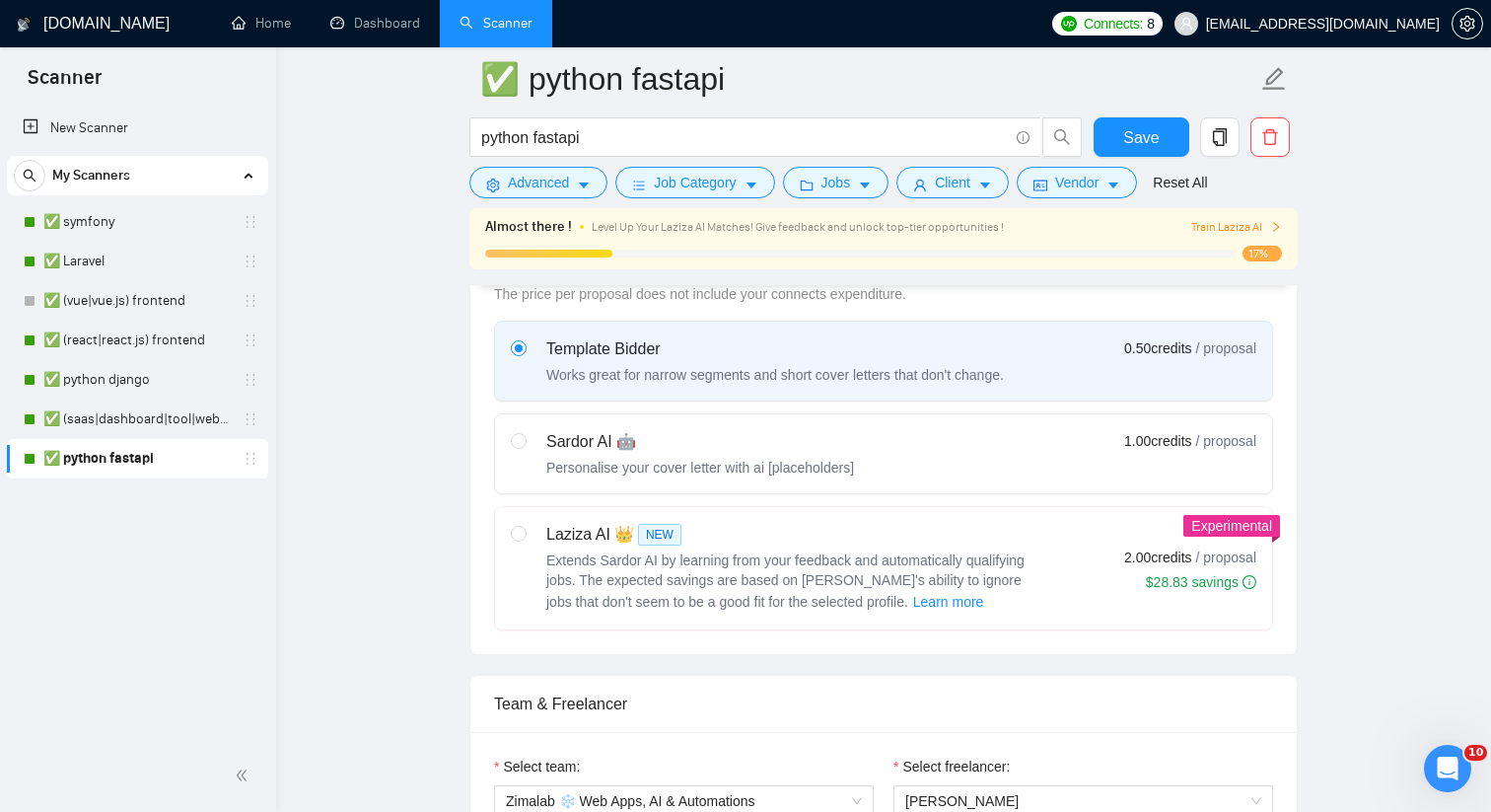
scroll to position [0, 0]
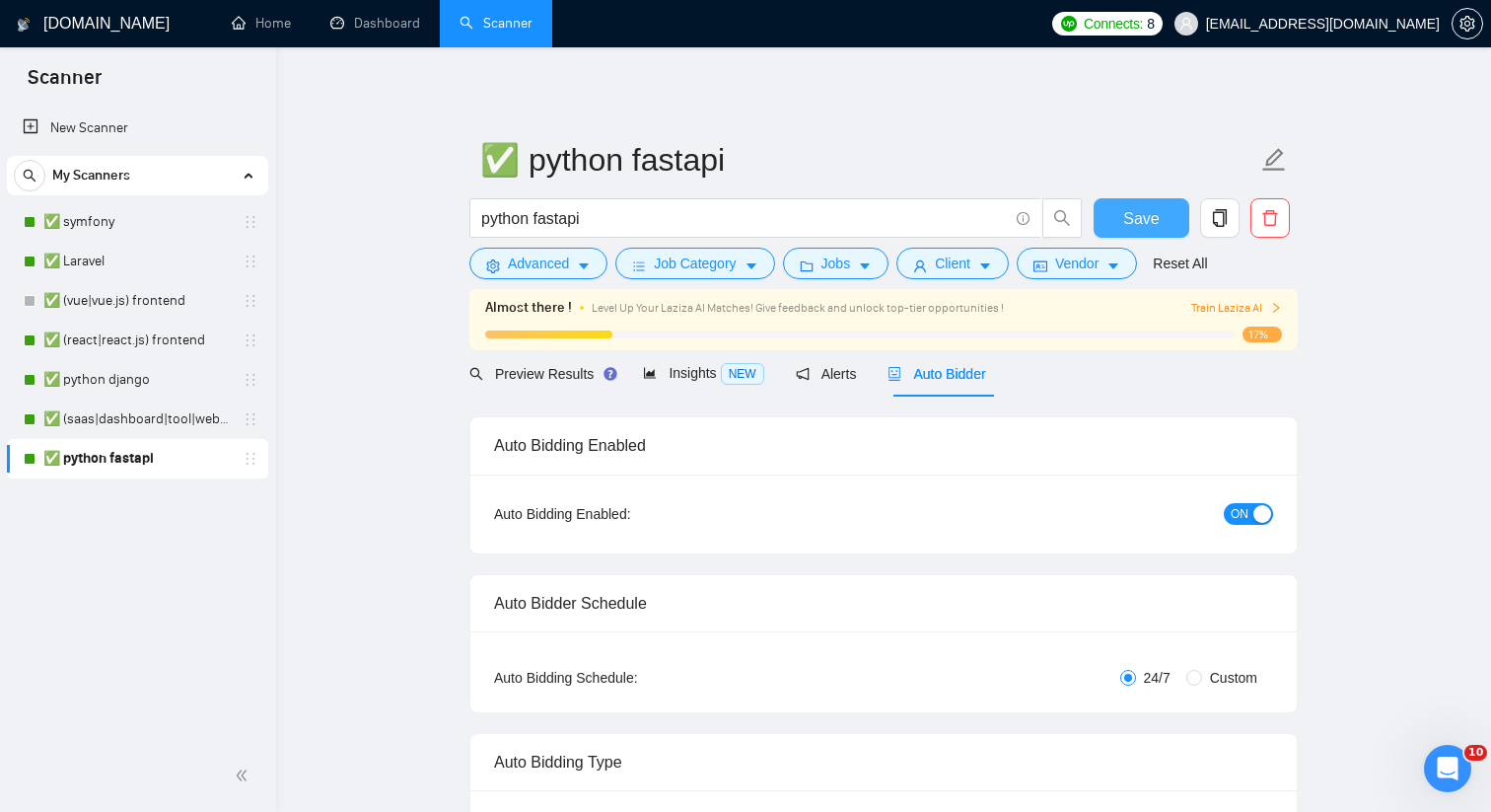
click at [1137, 221] on span "Save" at bounding box center [1141, 218] width 36 height 25
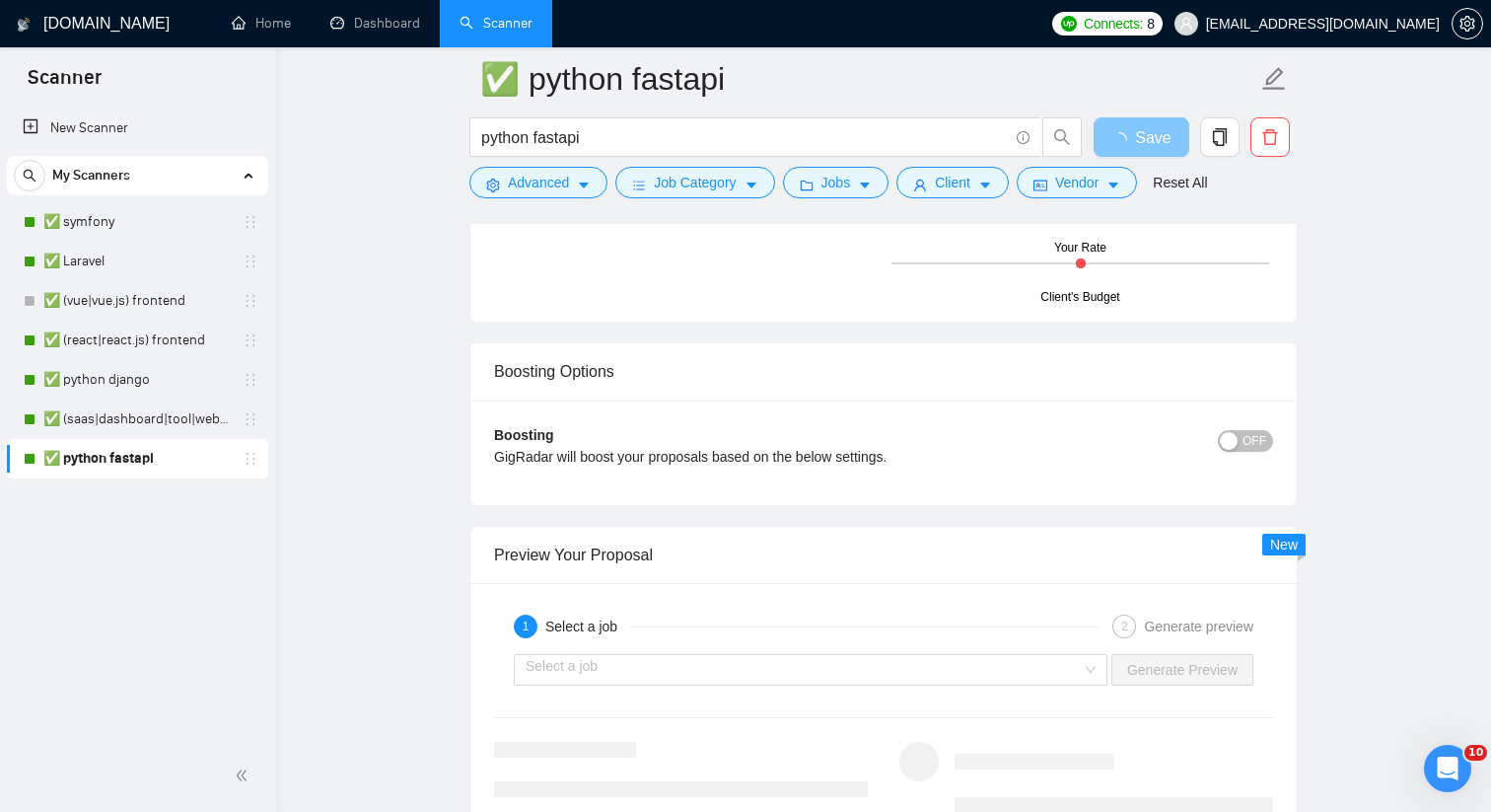
scroll to position [2529, 0]
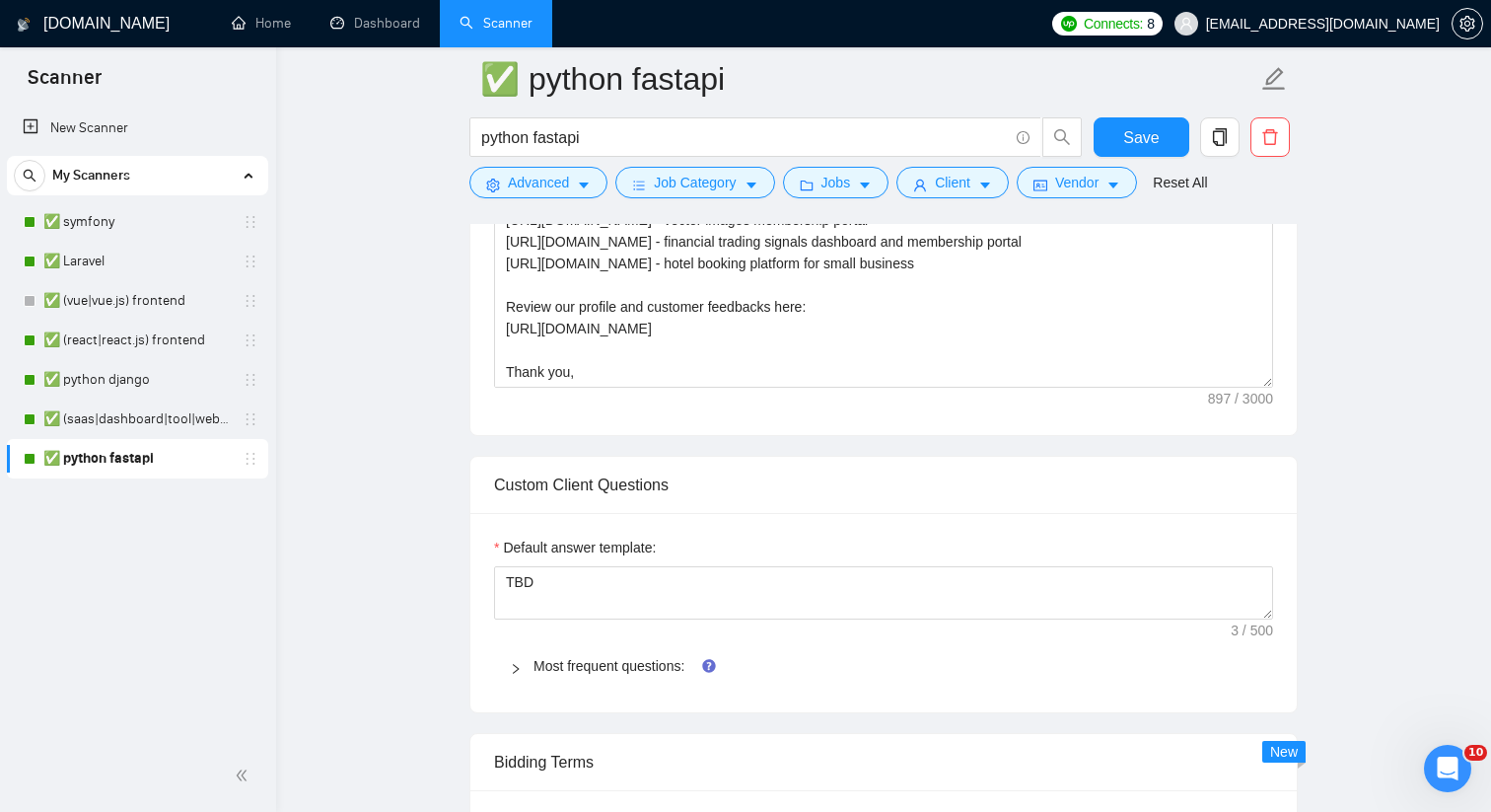
scroll to position [1629, 0]
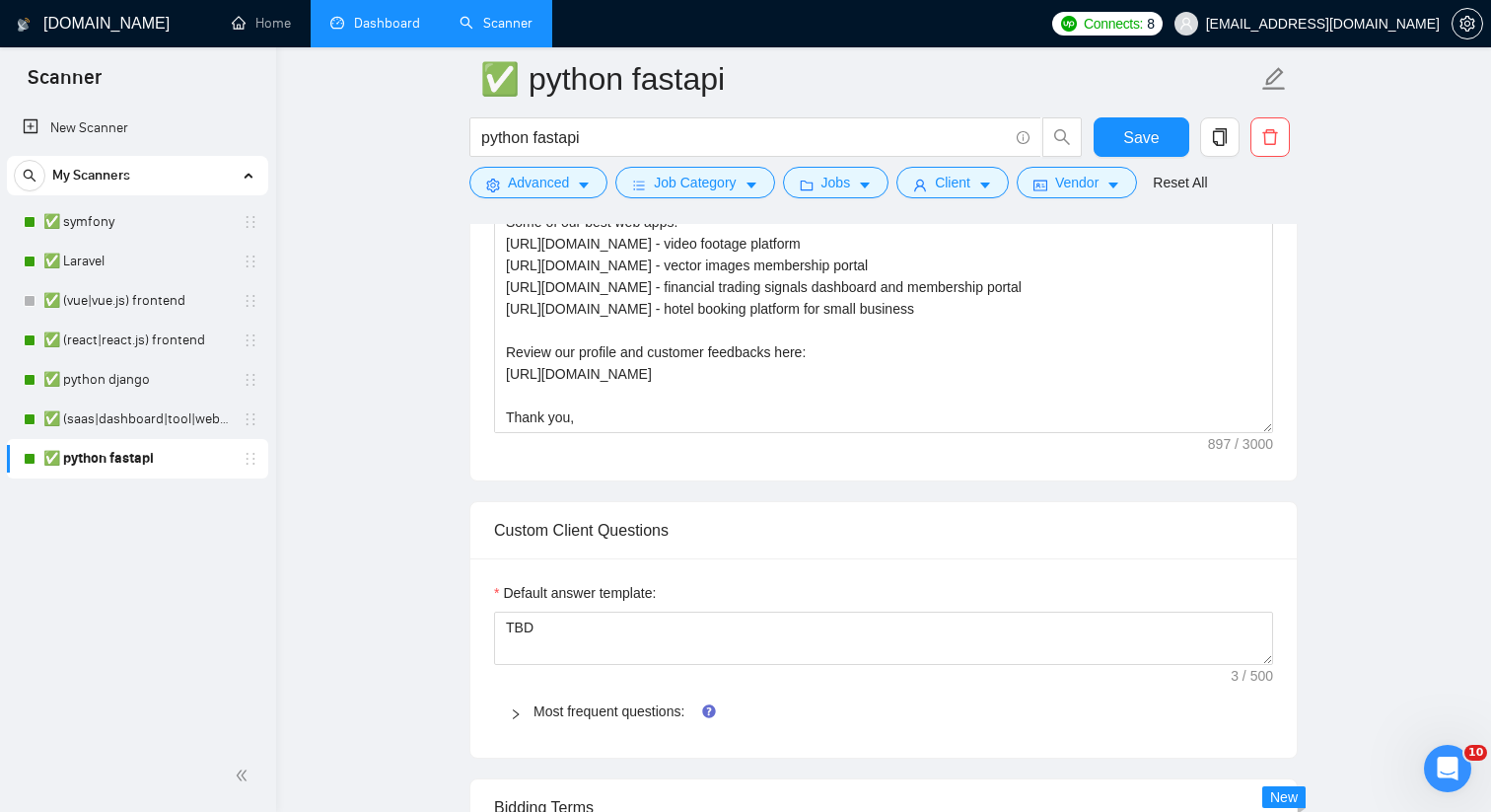
click at [373, 15] on link "Dashboard" at bounding box center [375, 23] width 89 height 17
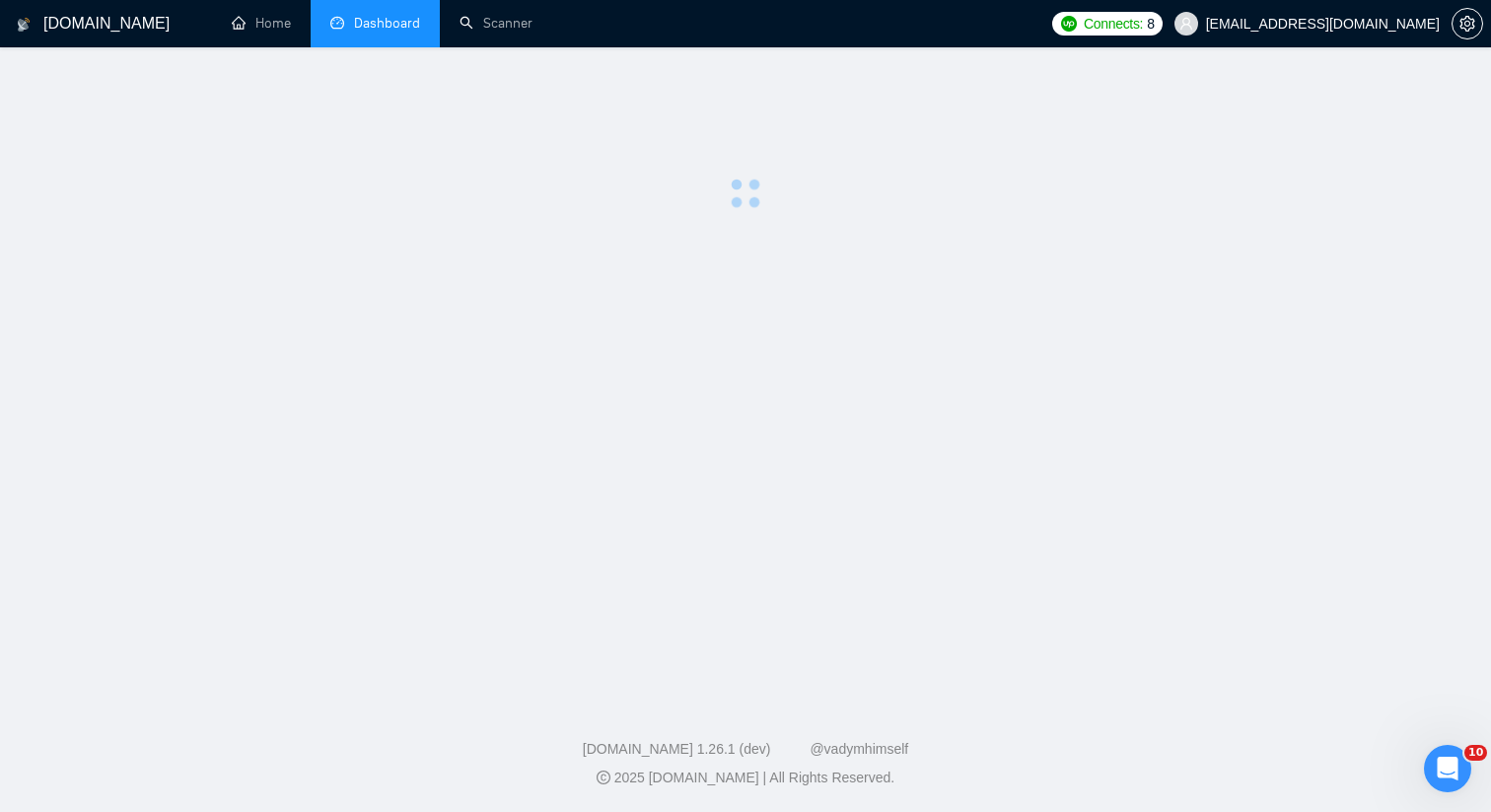
click at [1399, 146] on div at bounding box center [746, 143] width 1428 height 130
click at [1295, 115] on div at bounding box center [746, 143] width 1428 height 130
